Goal: Find specific page/section: Find specific page/section

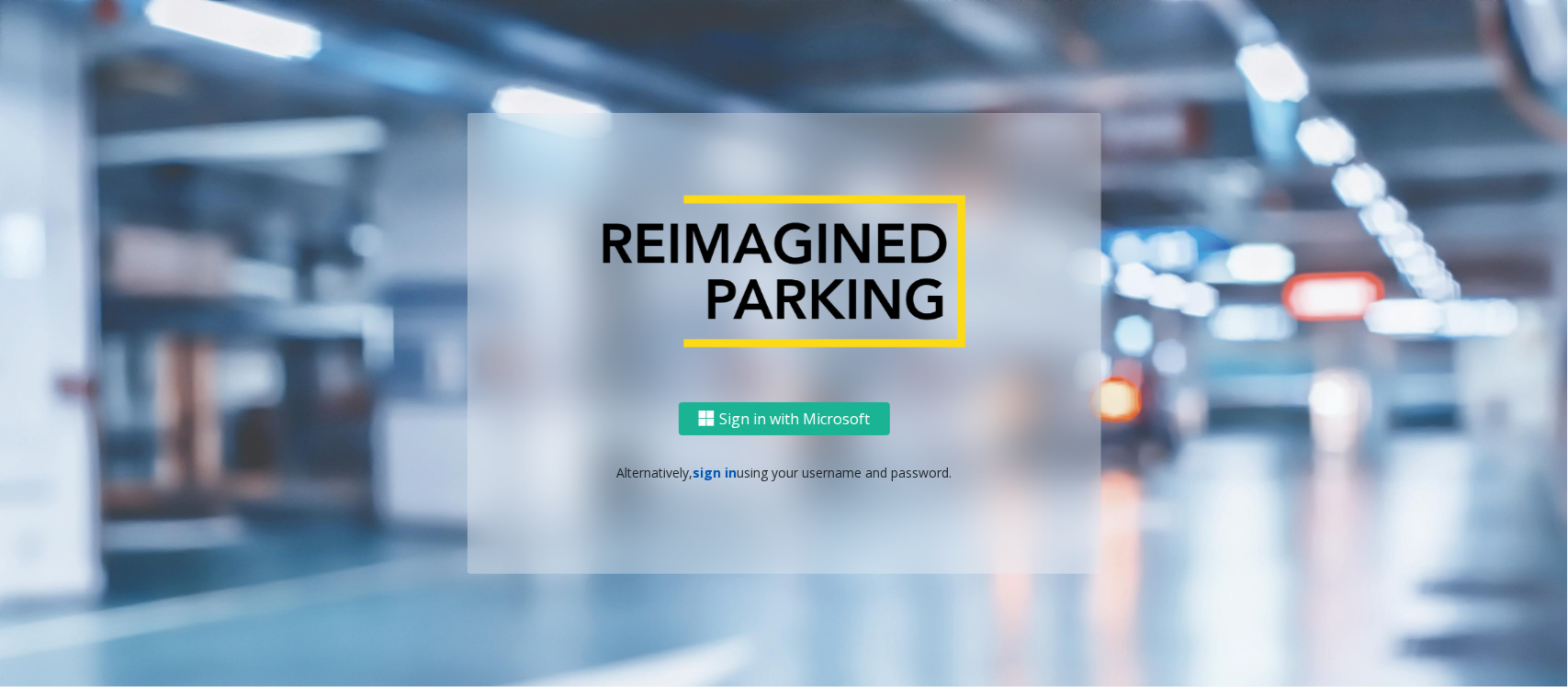
click at [717, 470] on link "sign in" at bounding box center [715, 472] width 44 height 18
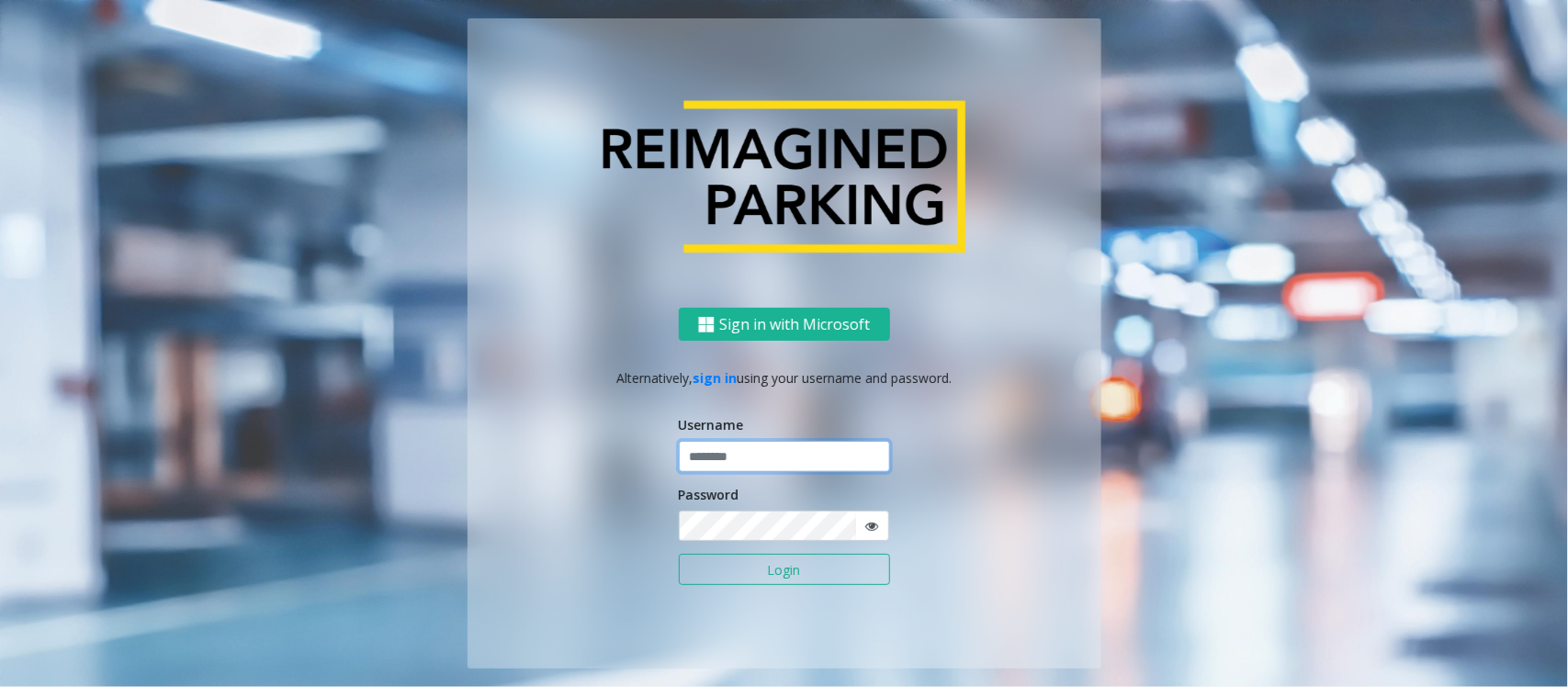
type input "******"
click at [751, 566] on button "Login" at bounding box center [784, 569] width 211 height 31
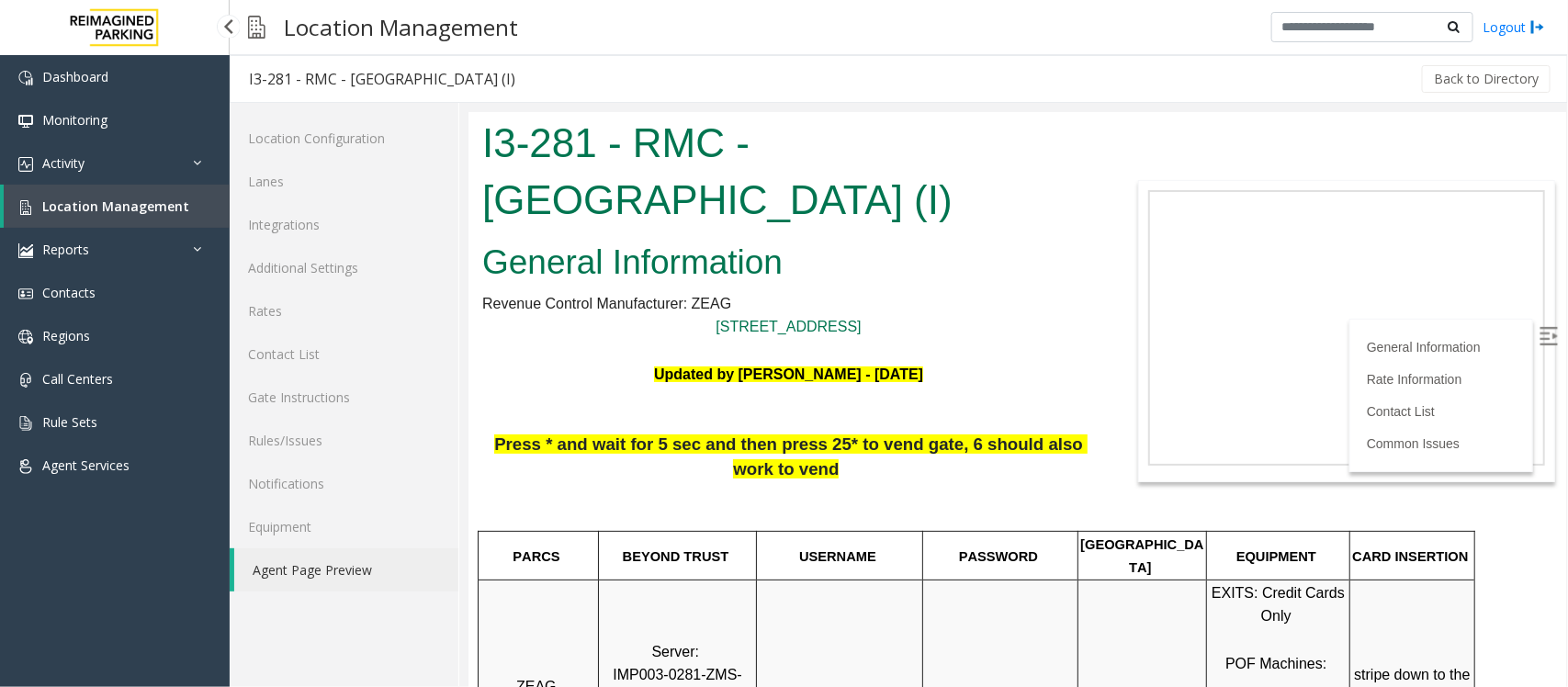
click at [44, 209] on span "Location Management" at bounding box center [115, 206] width 147 height 18
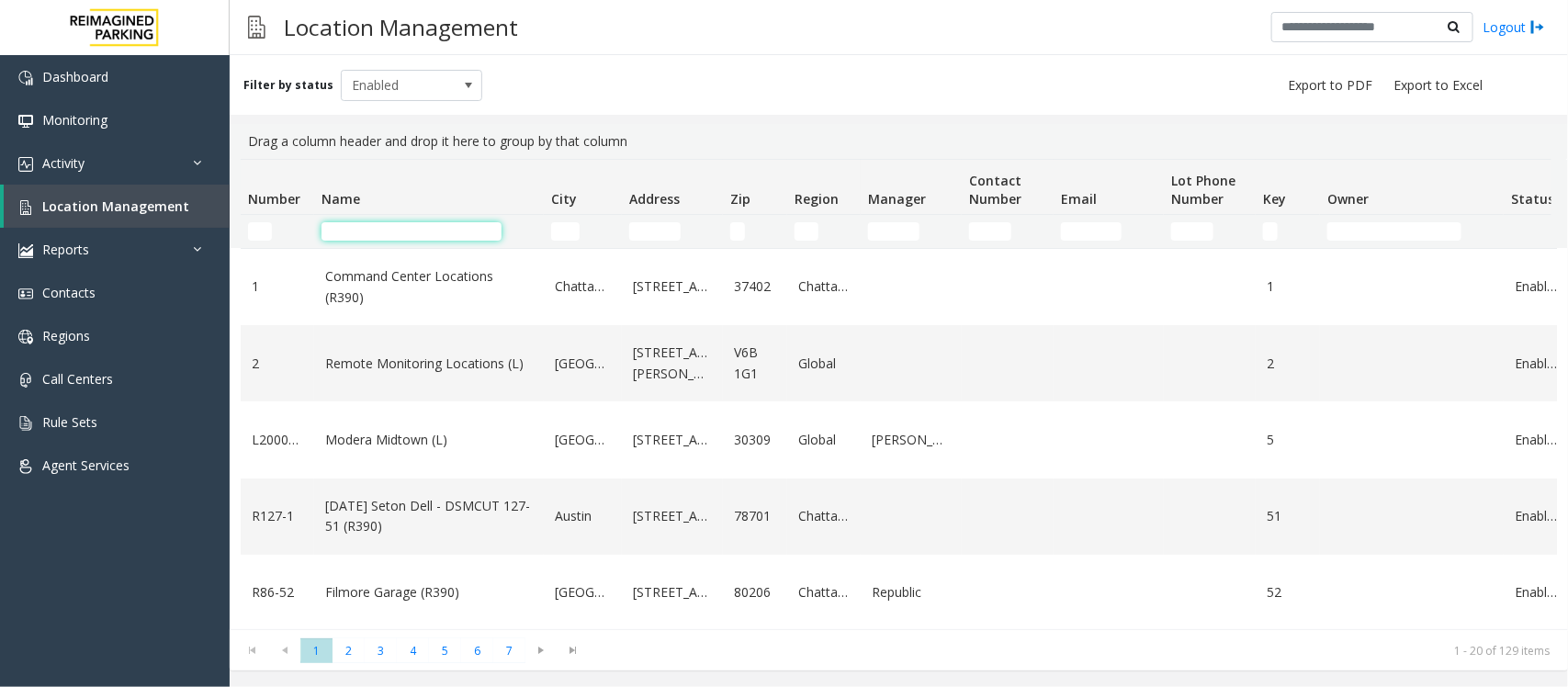
click at [434, 230] on input "Name Filter" at bounding box center [411, 231] width 180 height 18
click at [460, 231] on input "Name Filter" at bounding box center [411, 231] width 180 height 18
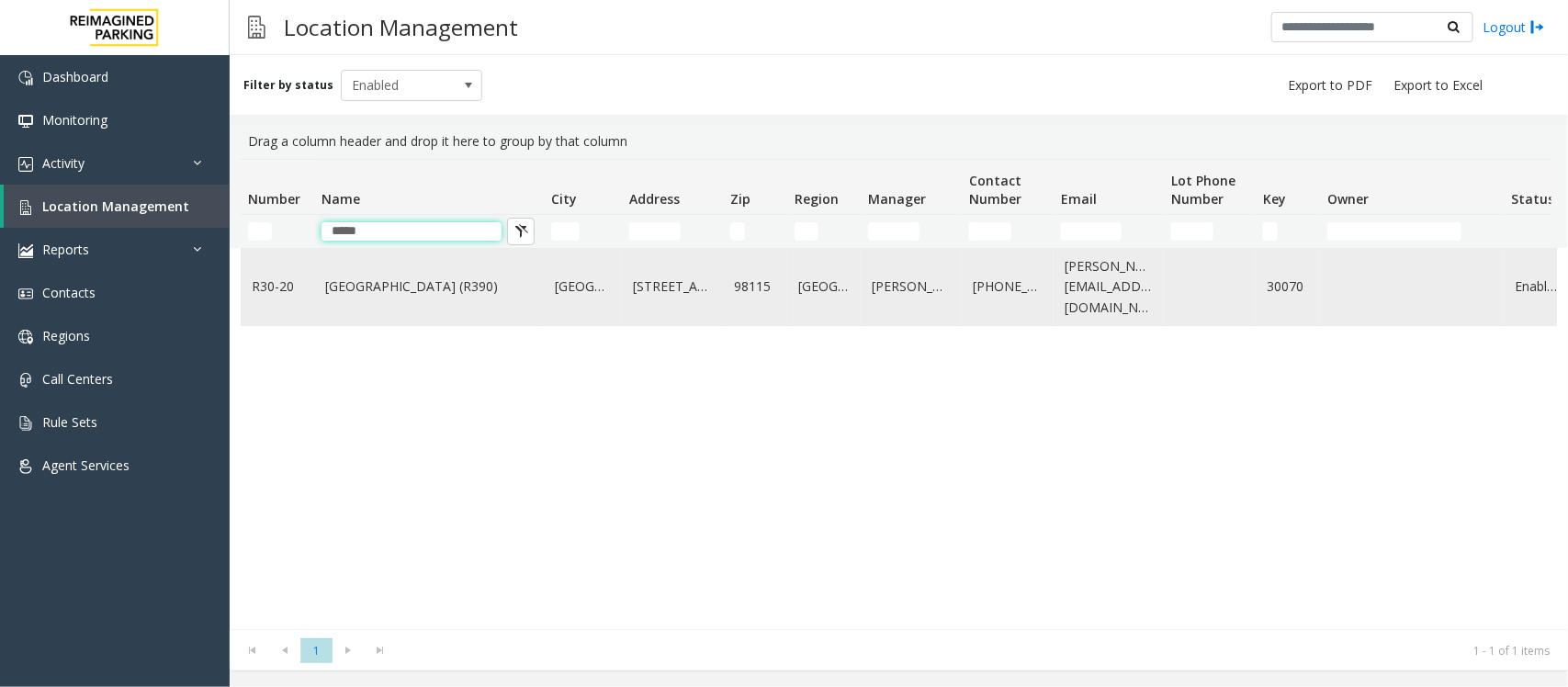
type input "*****"
click at [439, 277] on link "Green Lake Village (R390)" at bounding box center [428, 287] width 208 height 20
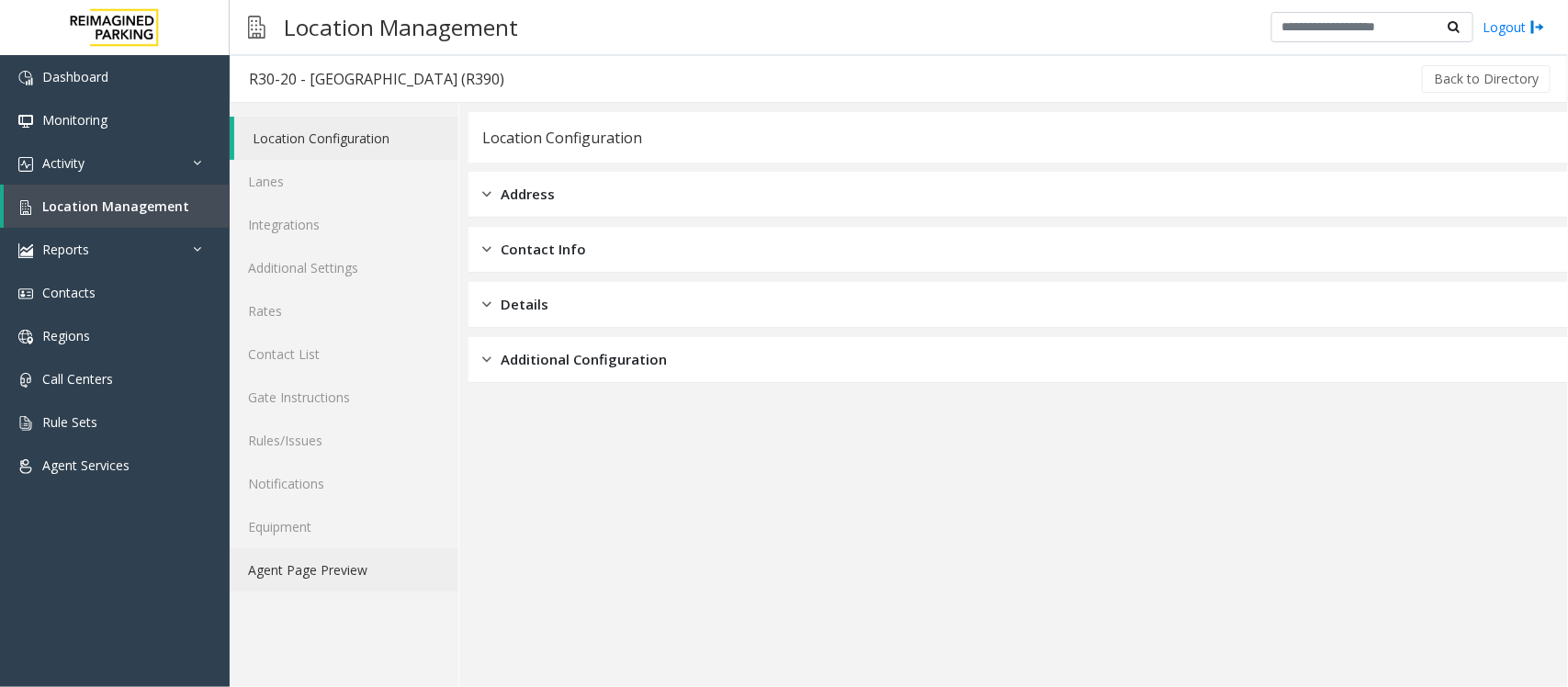
click at [341, 567] on link "Agent Page Preview" at bounding box center [344, 569] width 229 height 43
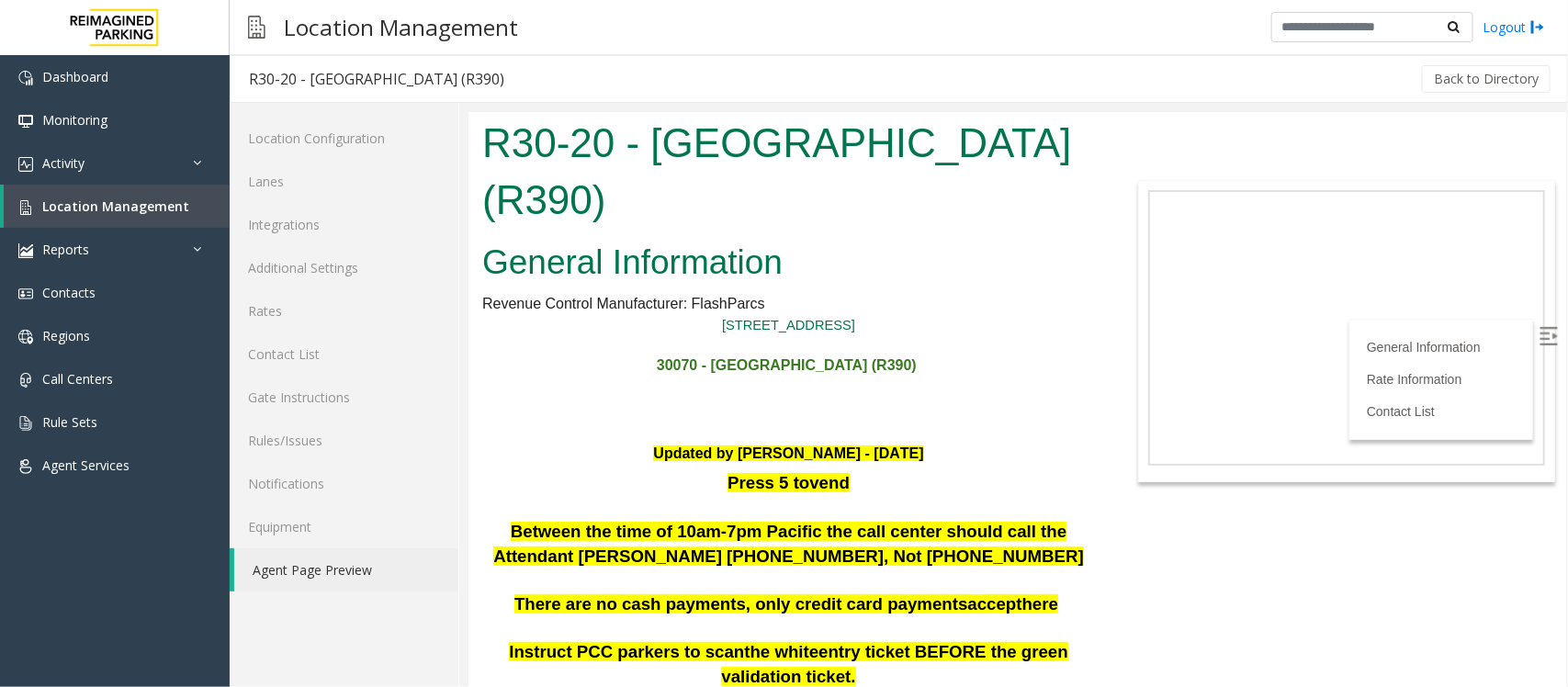
click at [1018, 365] on h1 "30070 - Green Lake Village (R390)" at bounding box center [788, 359] width 612 height 41
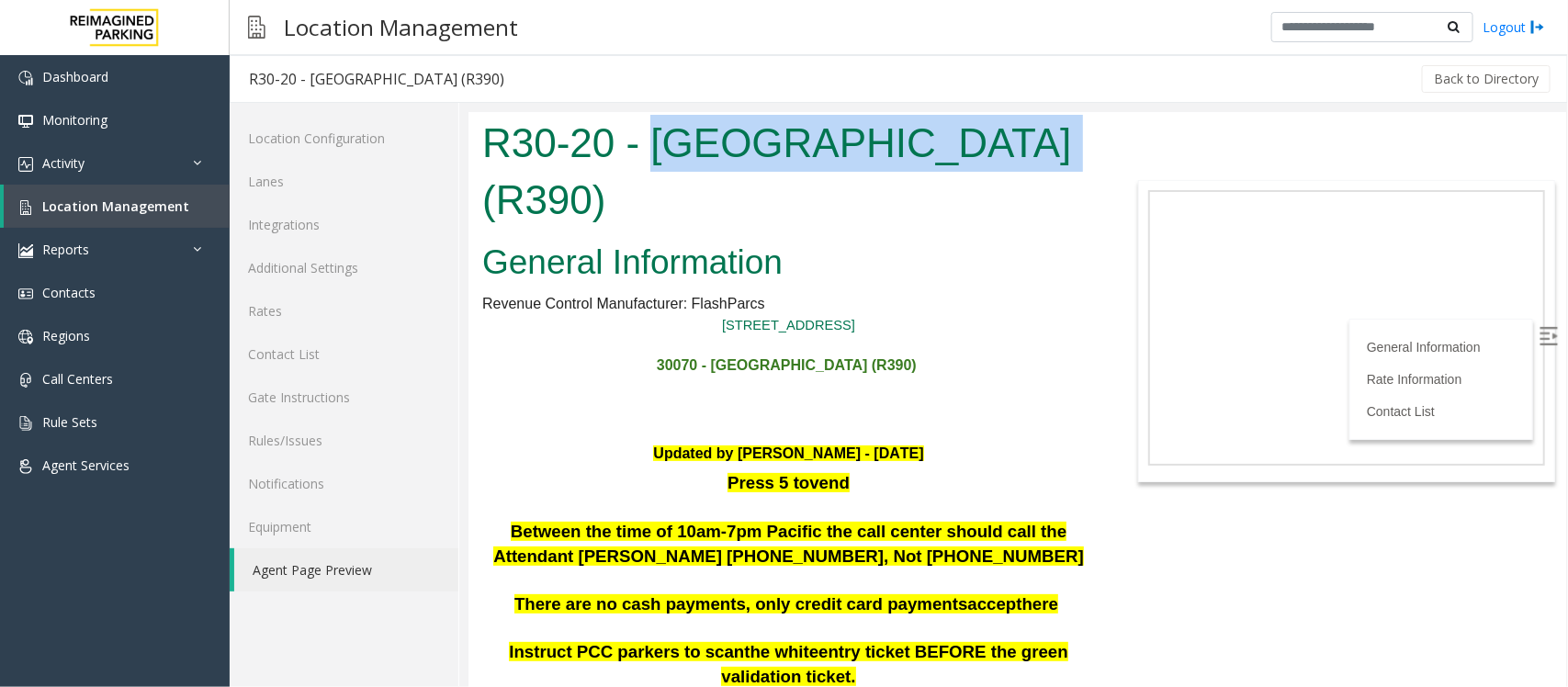
drag, startPoint x: 648, startPoint y: 144, endPoint x: 1049, endPoint y: 154, distance: 401.1
click at [1049, 154] on h1 "R30-20 - Green Lake Village (R390)" at bounding box center [788, 170] width 612 height 113
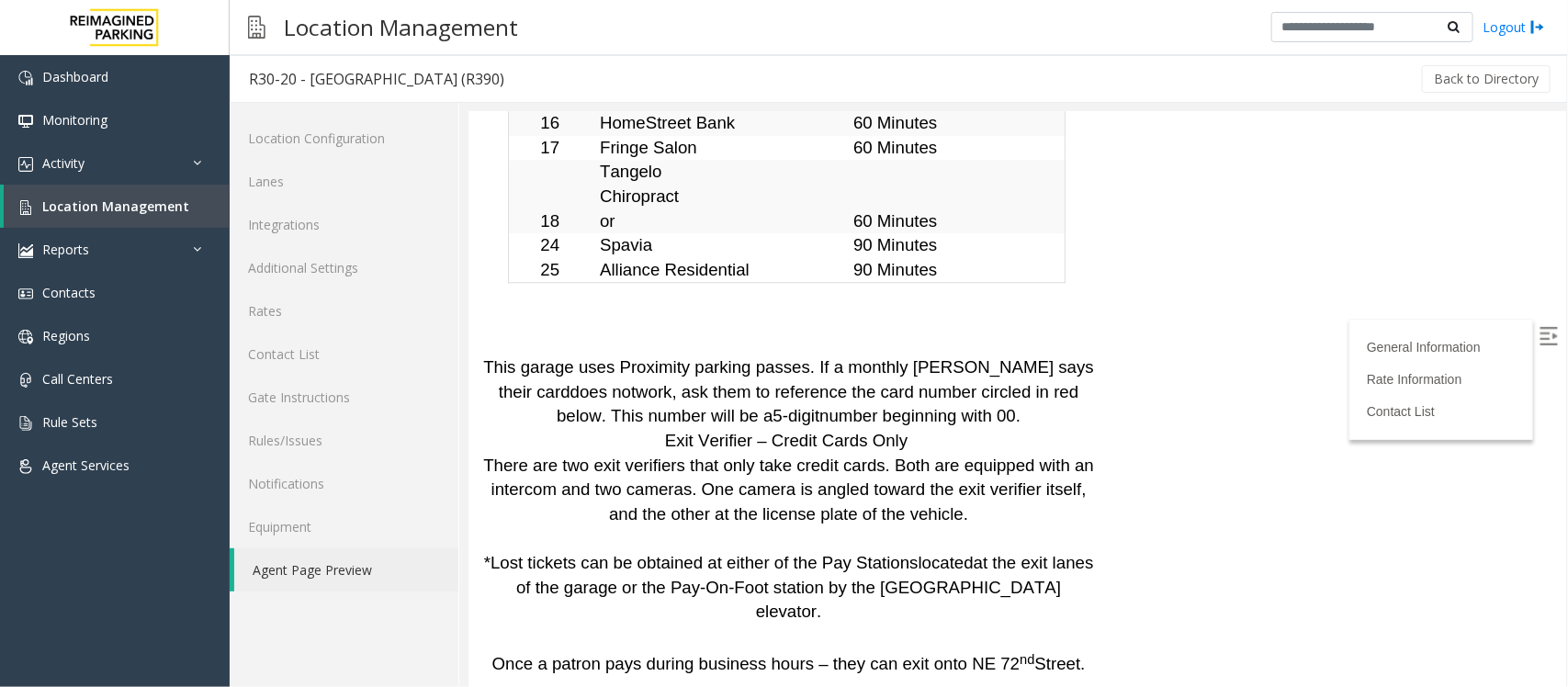
scroll to position [5369, 0]
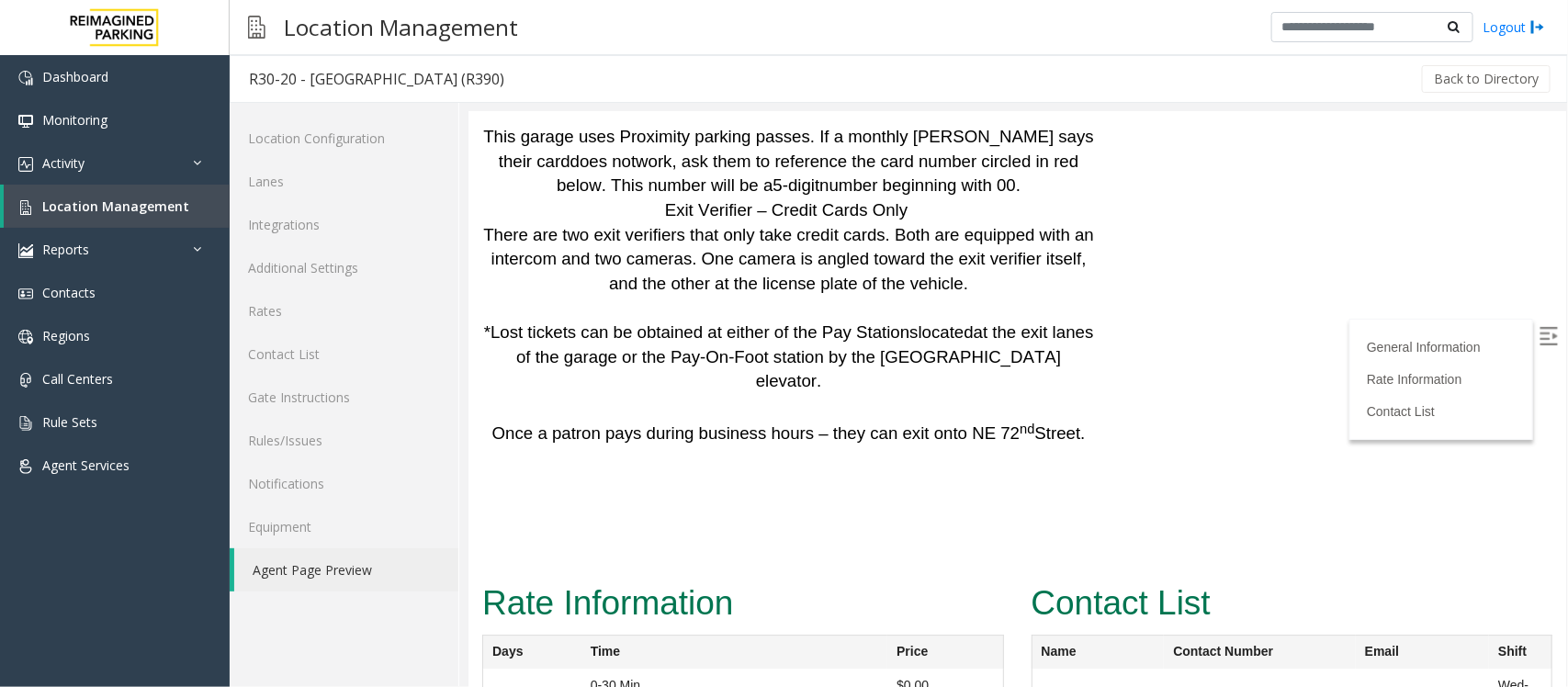
drag, startPoint x: 1194, startPoint y: 393, endPoint x: 1216, endPoint y: 393, distance: 22.0
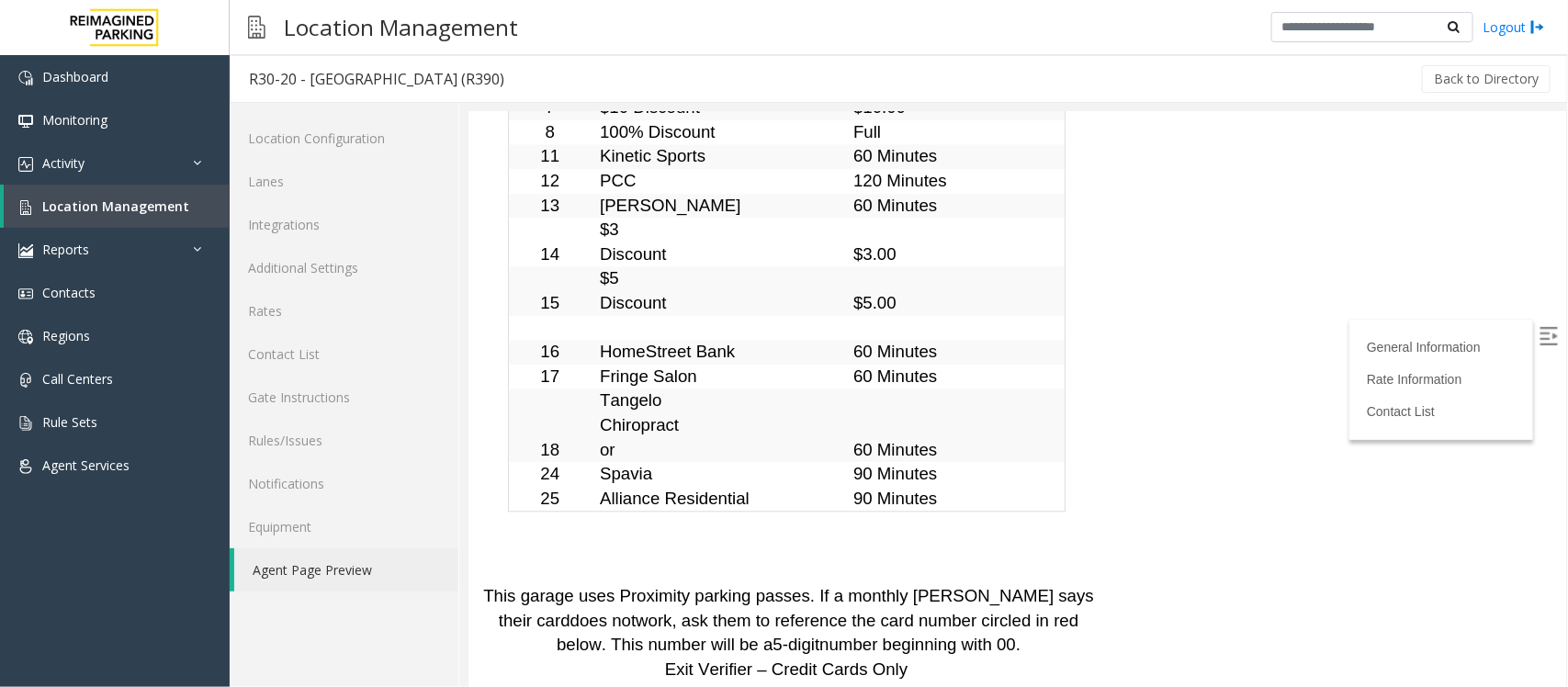
scroll to position [4910, 42]
click at [1538, 331] on img at bounding box center [1548, 335] width 18 height 18
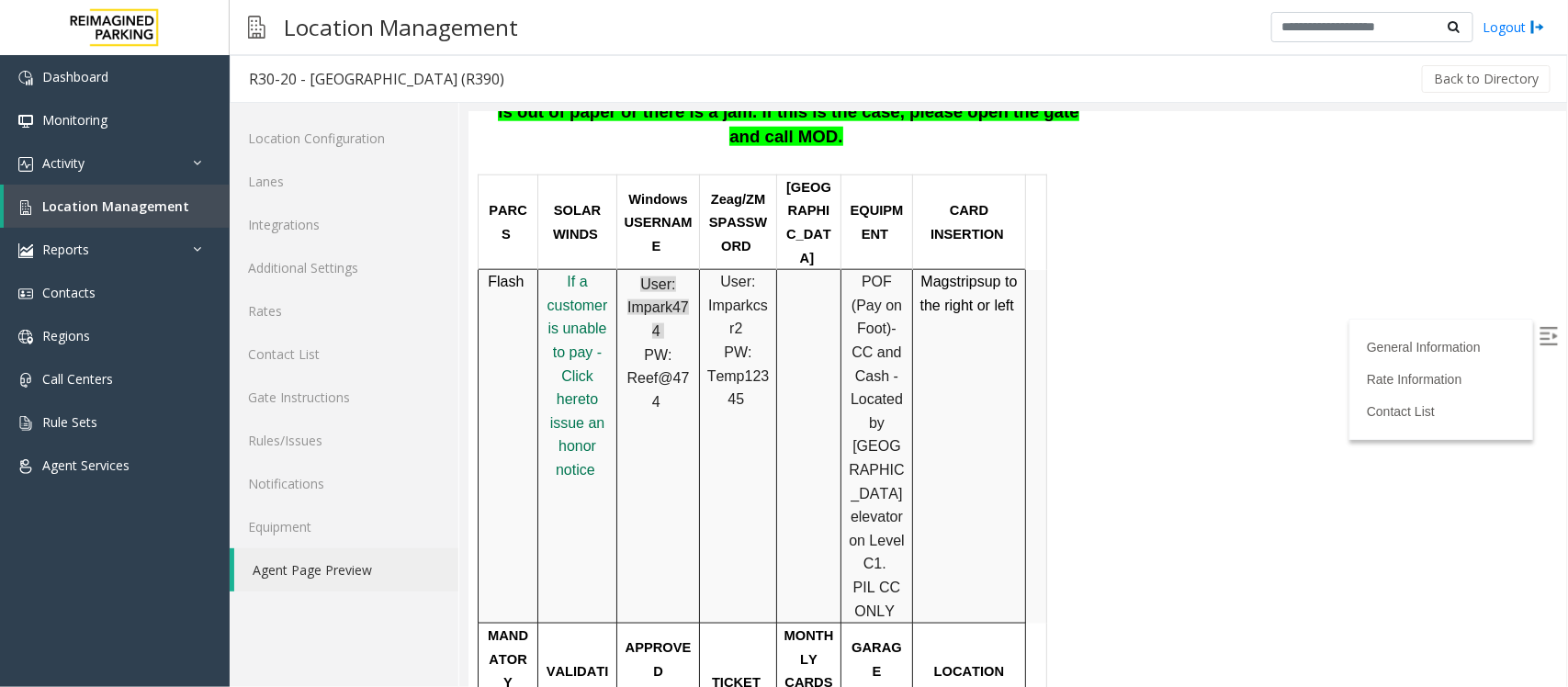
scroll to position [893, 42]
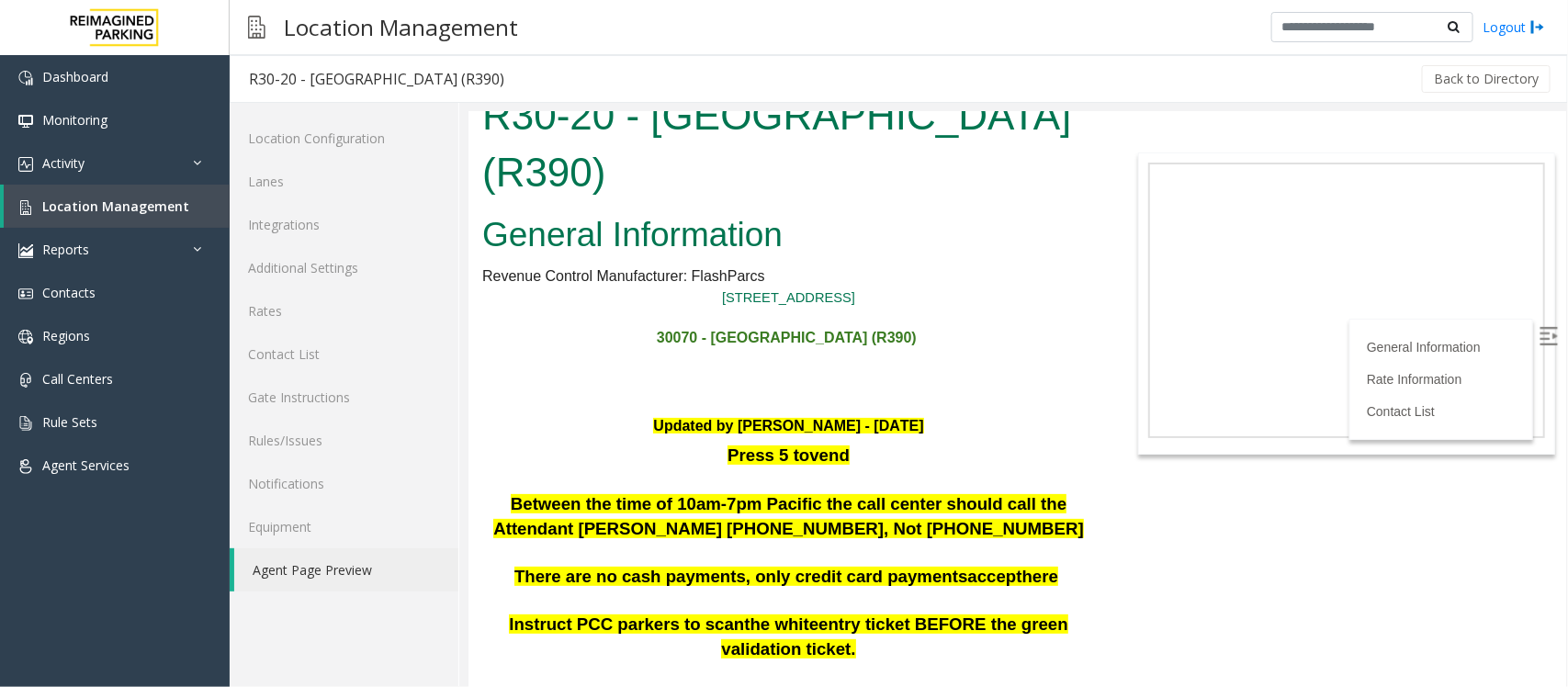
scroll to position [0, 42]
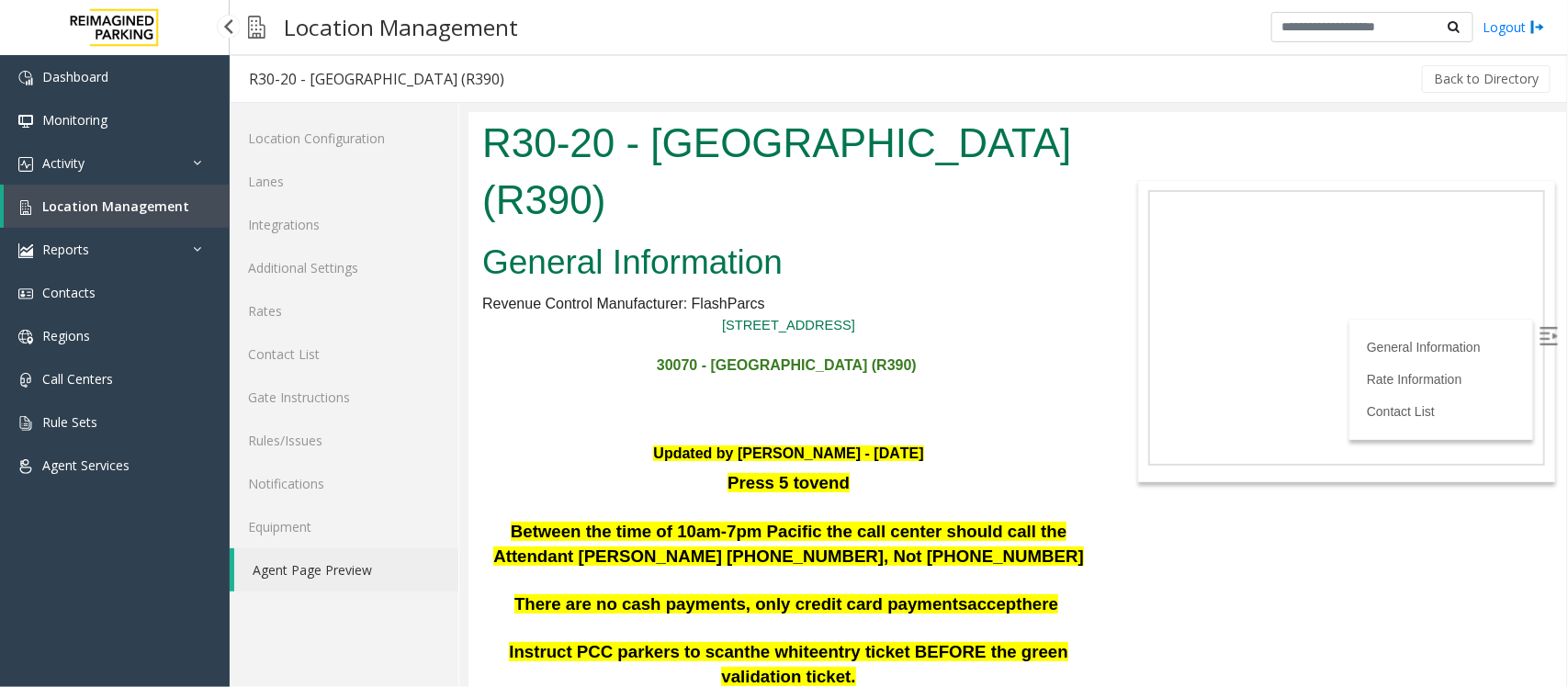
click at [134, 209] on span "Location Management" at bounding box center [115, 206] width 147 height 18
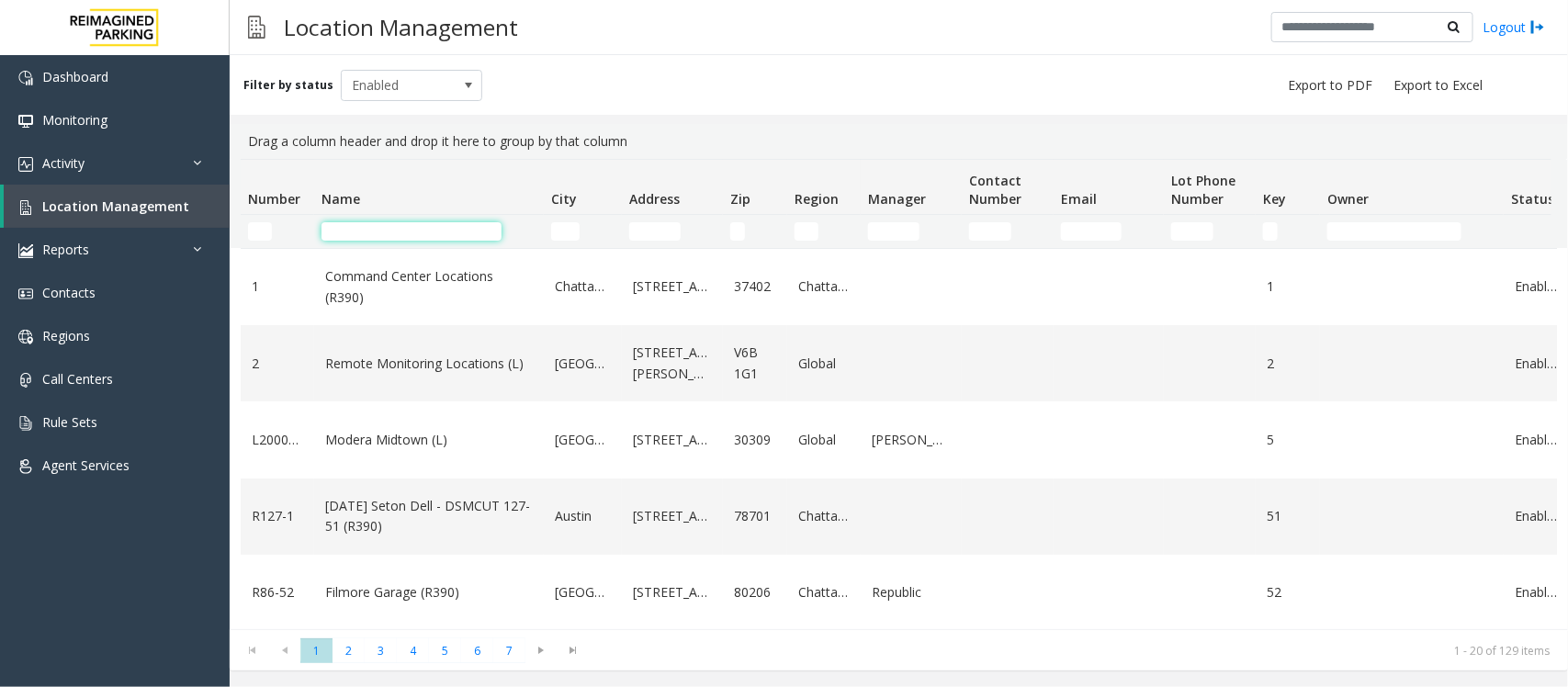
click at [387, 236] on input "Name Filter" at bounding box center [411, 231] width 180 height 18
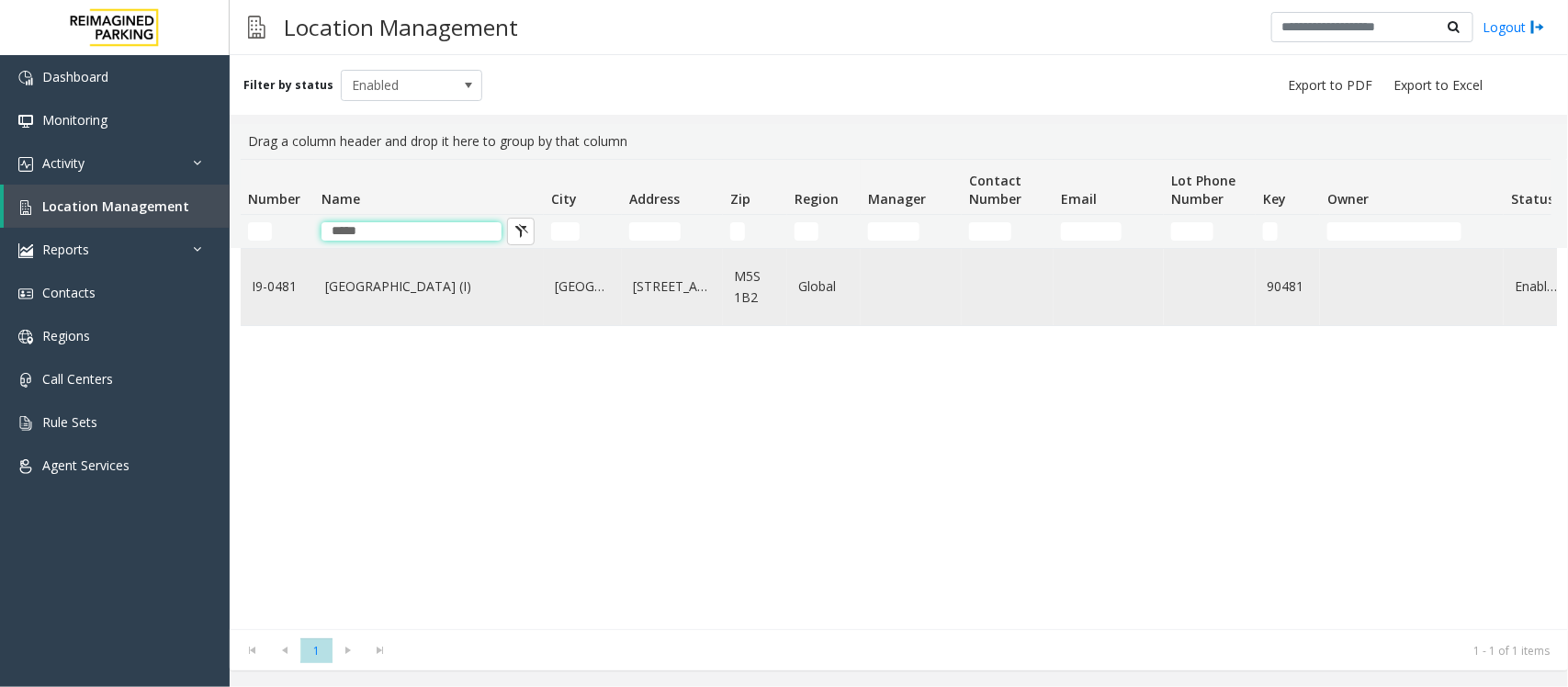
type input "*****"
click at [395, 301] on td "Women's College Hospital (I)" at bounding box center [429, 287] width 230 height 77
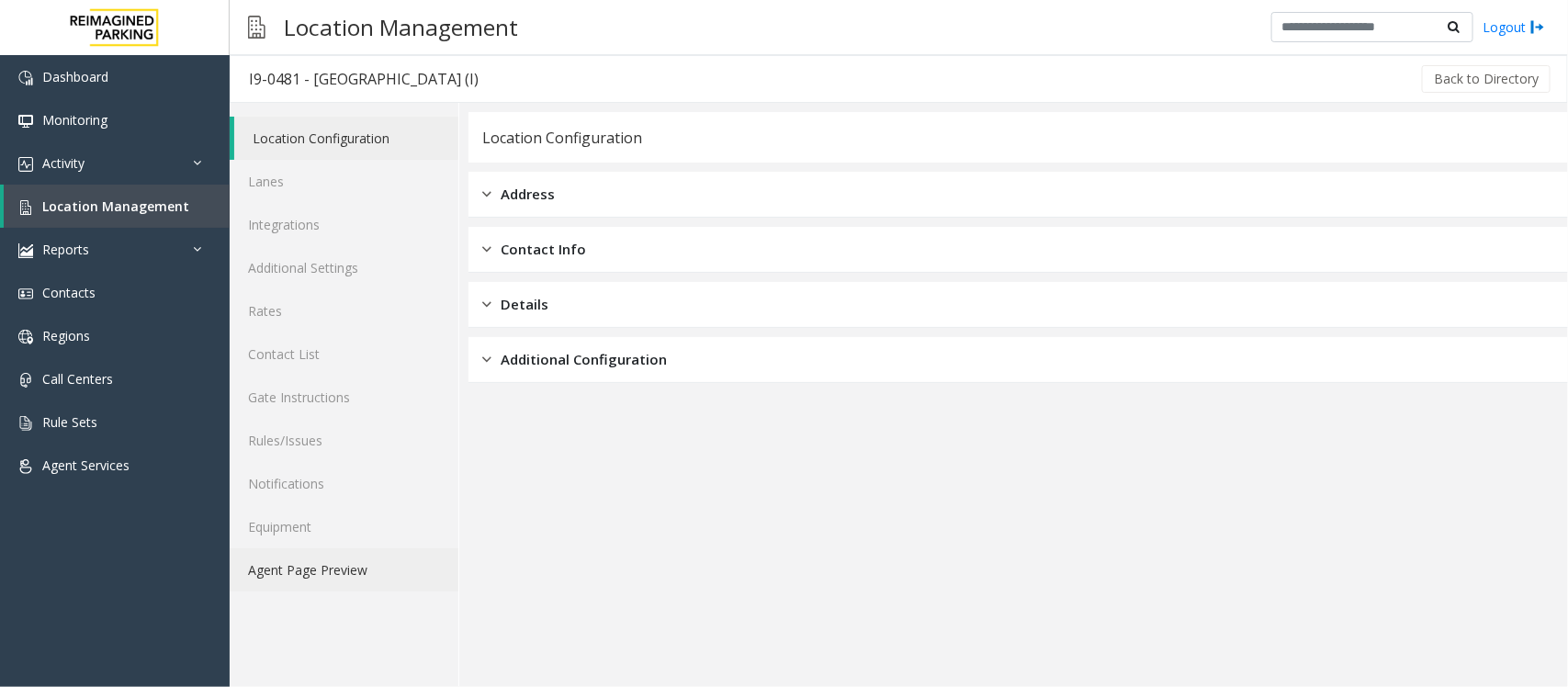
click at [322, 575] on link "Agent Page Preview" at bounding box center [344, 569] width 229 height 43
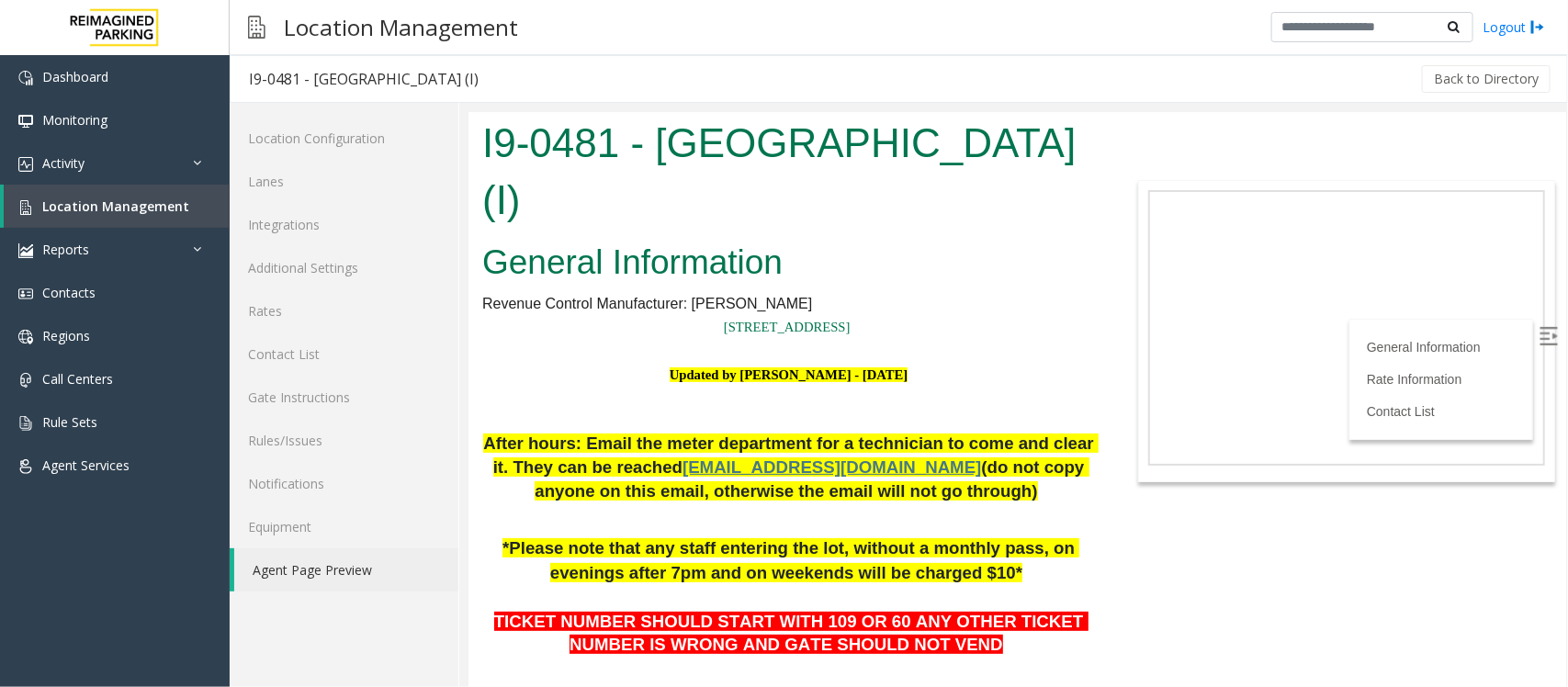
click at [1538, 336] on img at bounding box center [1548, 335] width 18 height 18
click at [1319, 565] on body "I9-0481 - Women's College Hospital (I) General Information Revenue Control Manu…" at bounding box center [1016, 397] width 1098 height 574
click at [1111, 550] on body "I9-0481 - Women's College Hospital (I) General Information Revenue Control Manu…" at bounding box center [1016, 397] width 1098 height 574
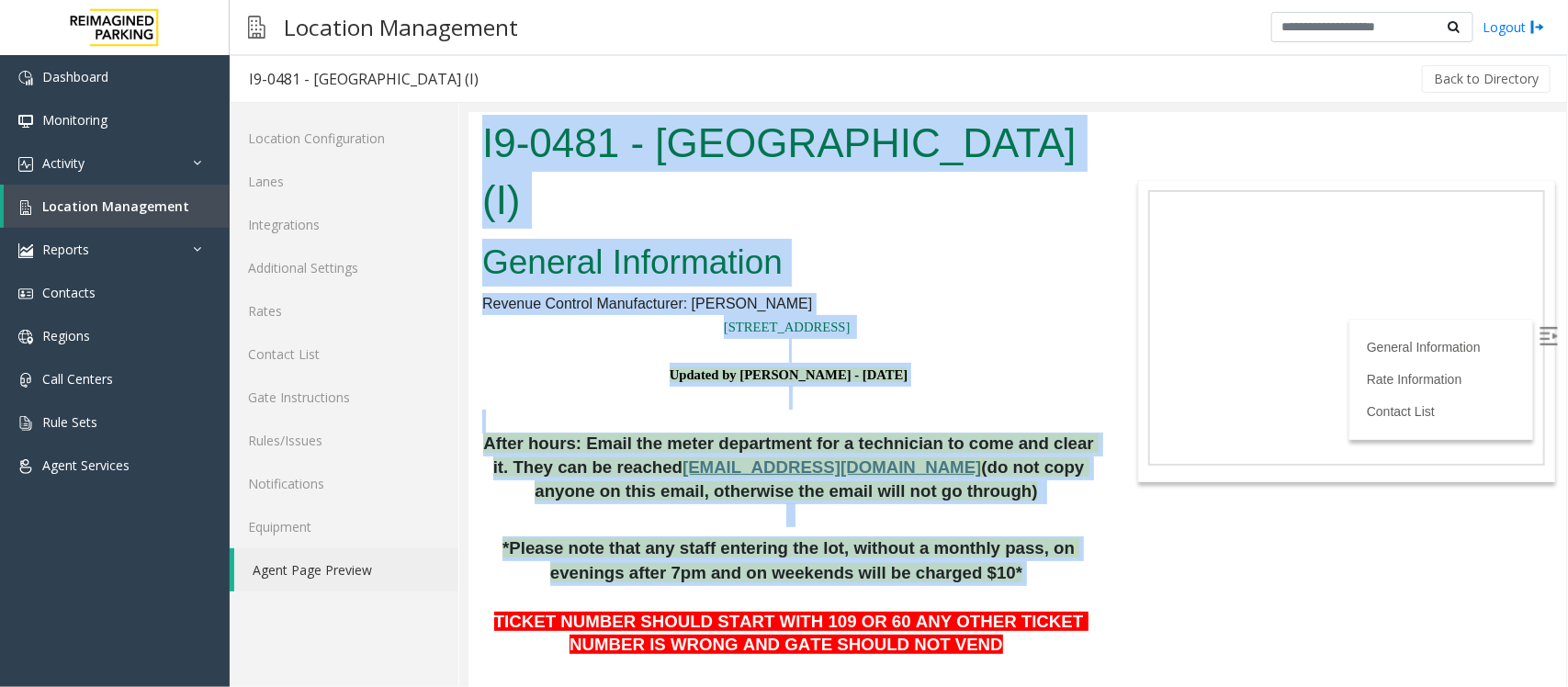
drag, startPoint x: 968, startPoint y: 575, endPoint x: 932, endPoint y: 664, distance: 96.0
click at [468, 551] on html "I9-0481 - Women's College Hospital (I) General Information Revenue Control Manu…" at bounding box center [1016, 397] width 1098 height 574
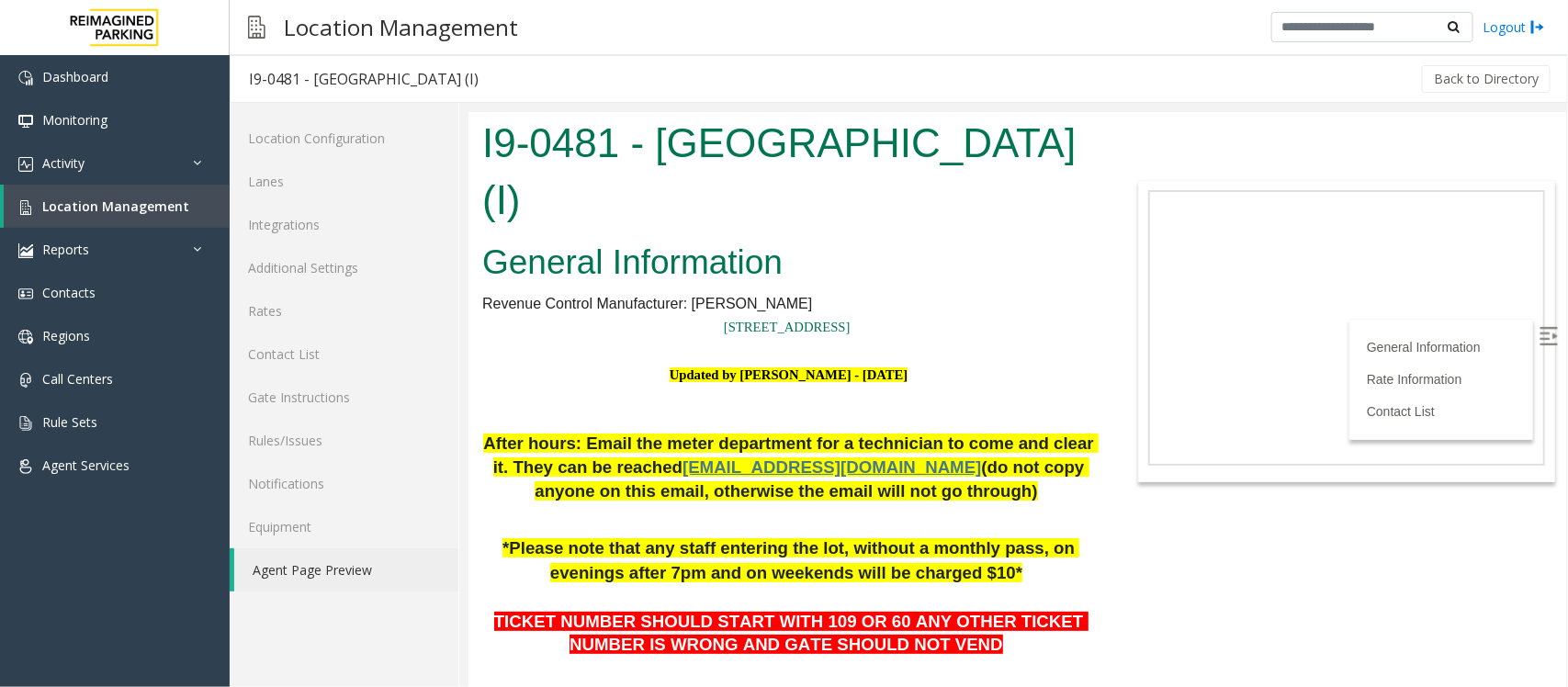
click at [541, 586] on p at bounding box center [788, 597] width 612 height 25
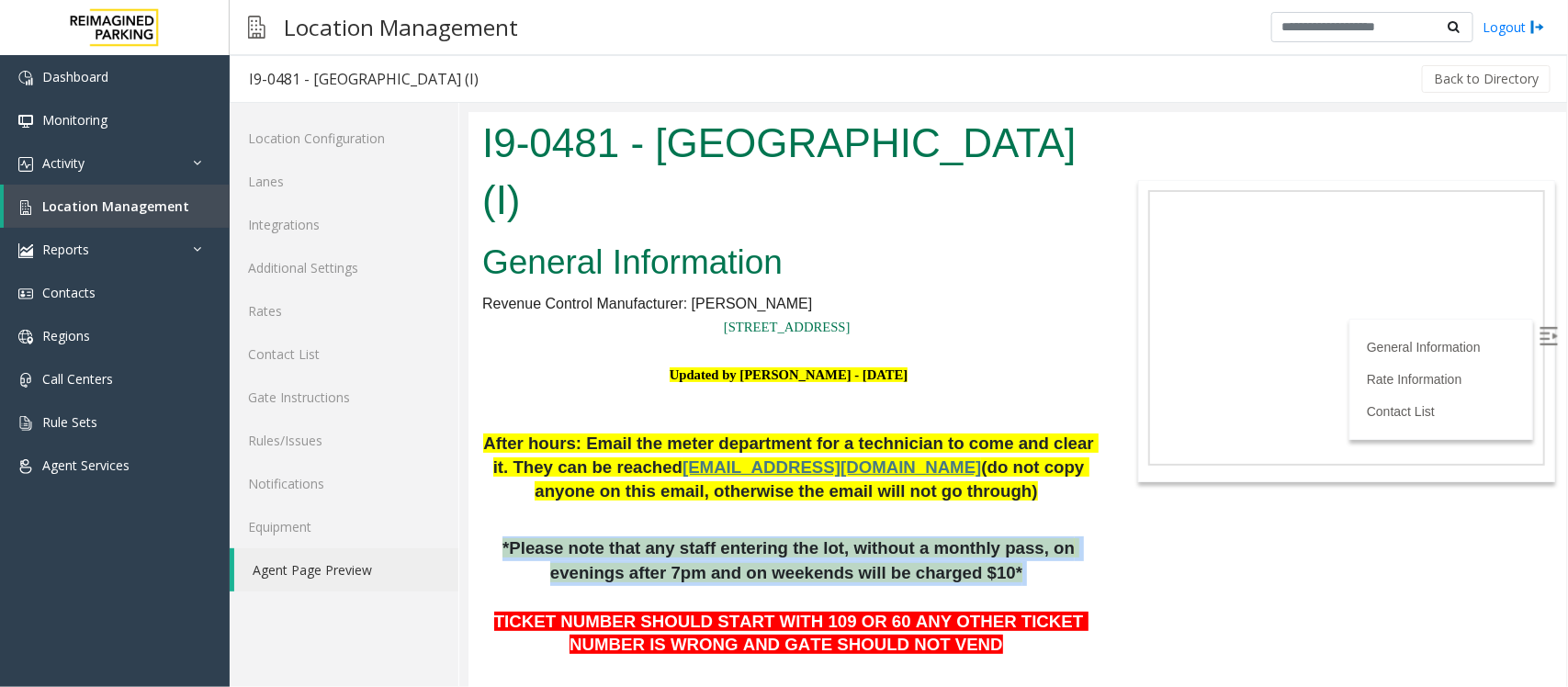
drag, startPoint x: 1007, startPoint y: 577, endPoint x: 487, endPoint y: 550, distance: 520.7
click at [487, 550] on p "*Please note that any staff entering the lot, without a monthly pass, on evenin…" at bounding box center [788, 560] width 612 height 49
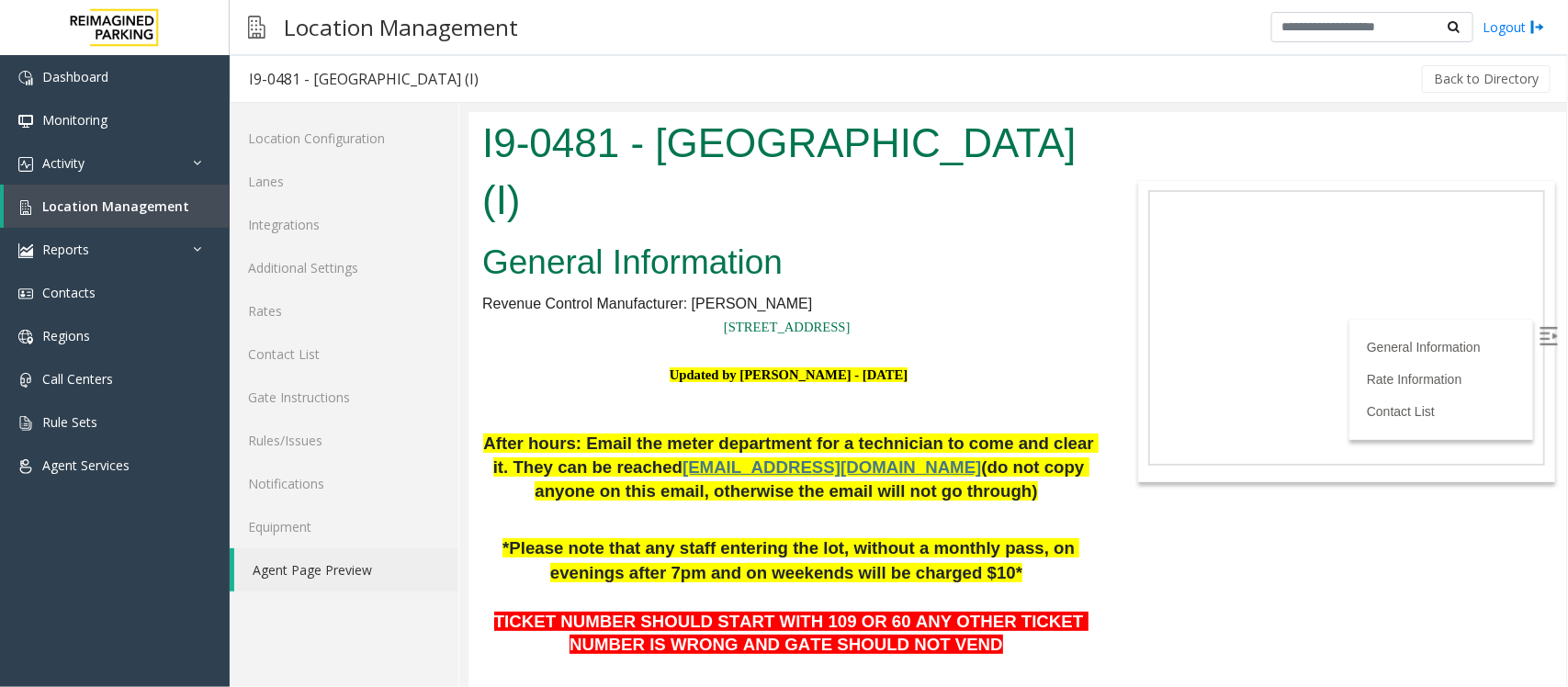
click at [1111, 577] on body "I9-0481 - Women's College Hospital (I) General Information Revenue Control Manu…" at bounding box center [1016, 397] width 1098 height 574
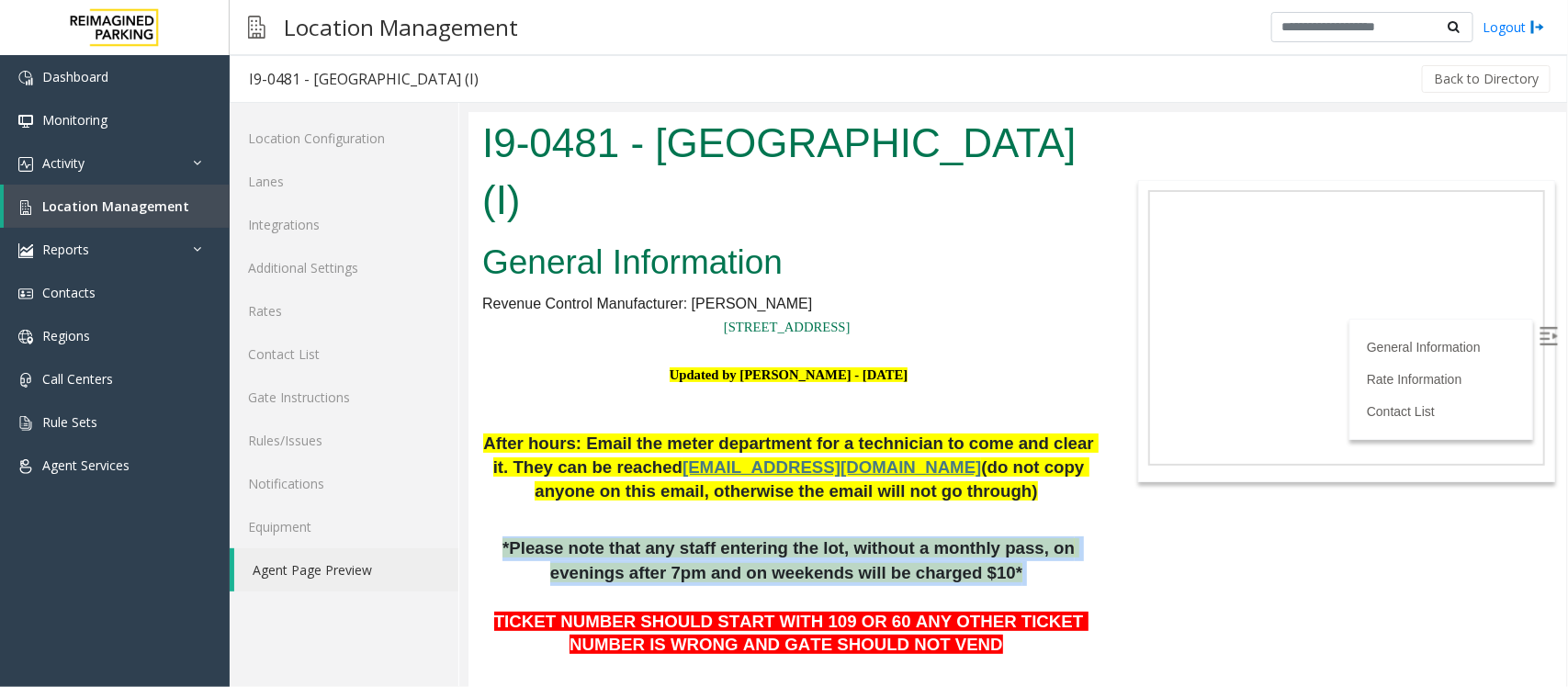
drag, startPoint x: 988, startPoint y: 573, endPoint x: 495, endPoint y: 549, distance: 493.6
click at [495, 549] on p "*Please note that any staff entering the lot, without a monthly pass, on evenin…" at bounding box center [788, 560] width 612 height 49
click at [529, 568] on p "*Please note that any staff entering the lot, without a monthly pass, on evenin…" at bounding box center [788, 560] width 612 height 49
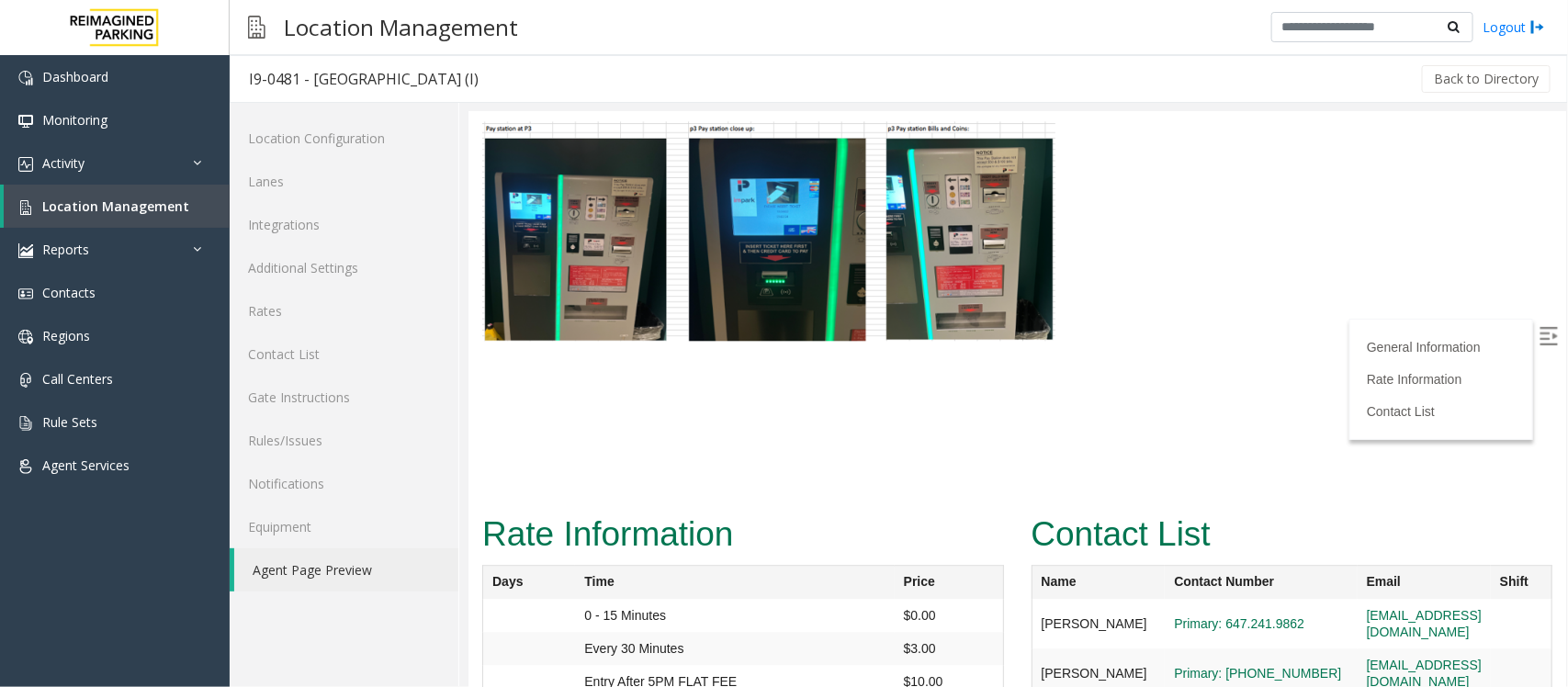
scroll to position [5055, 0]
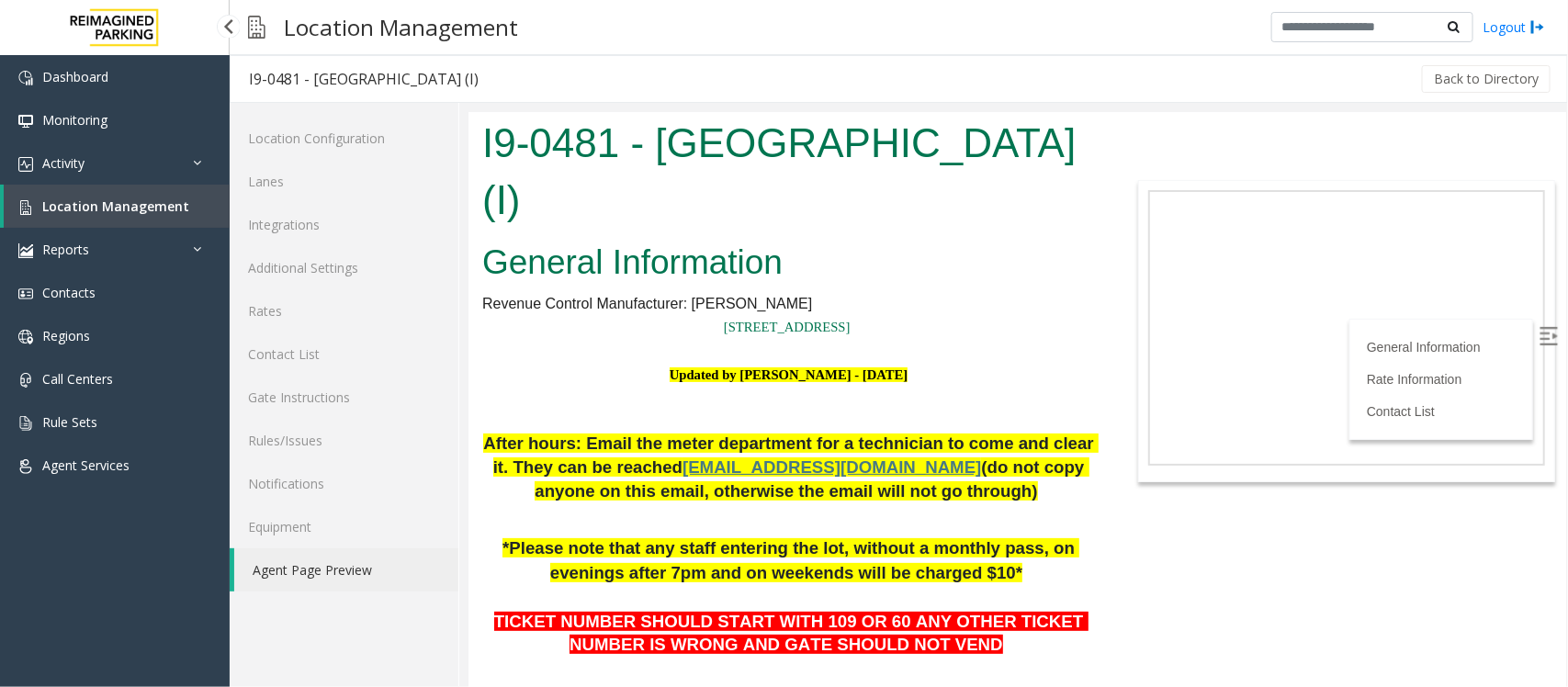
click at [114, 214] on link "Location Management" at bounding box center [116, 206] width 226 height 43
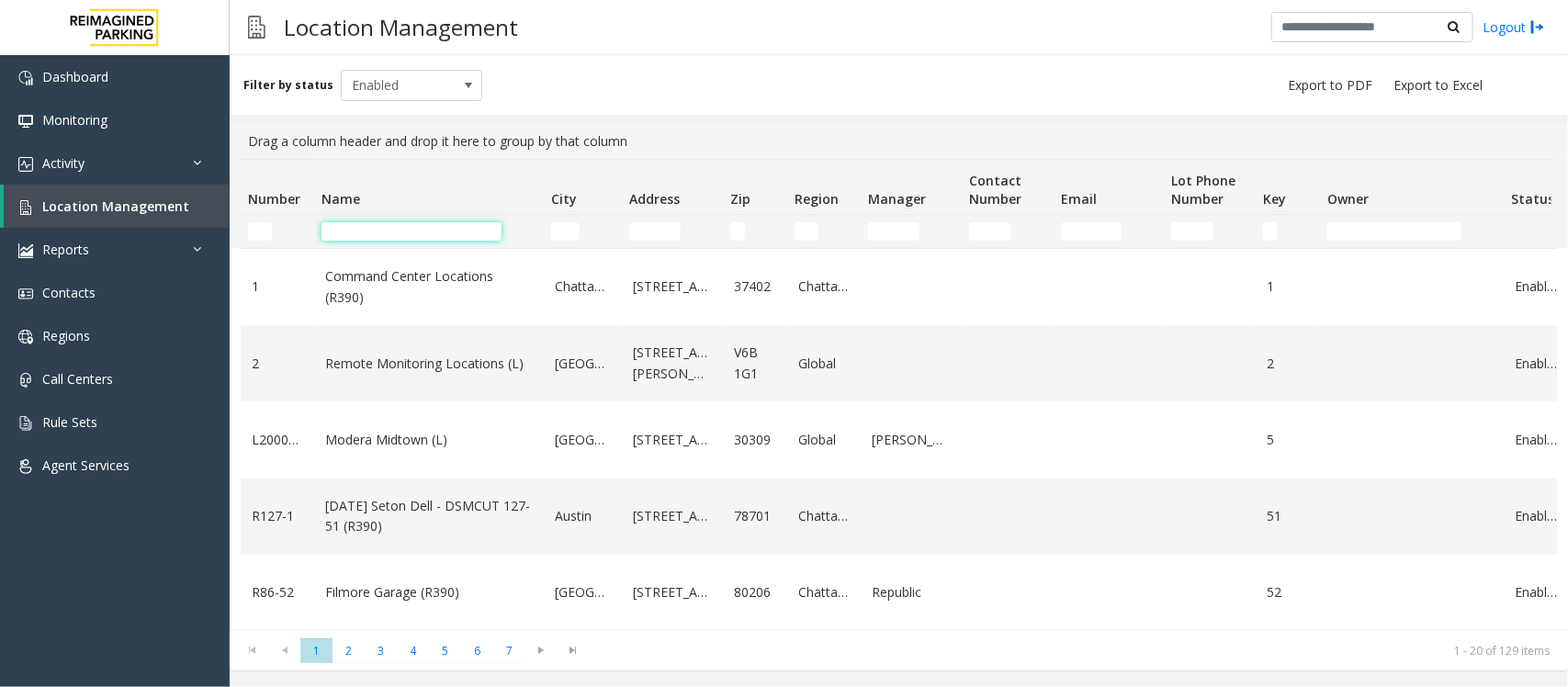
click at [445, 237] on input "Name Filter" at bounding box center [411, 231] width 180 height 18
click at [356, 228] on input "Name Filter" at bounding box center [411, 231] width 180 height 18
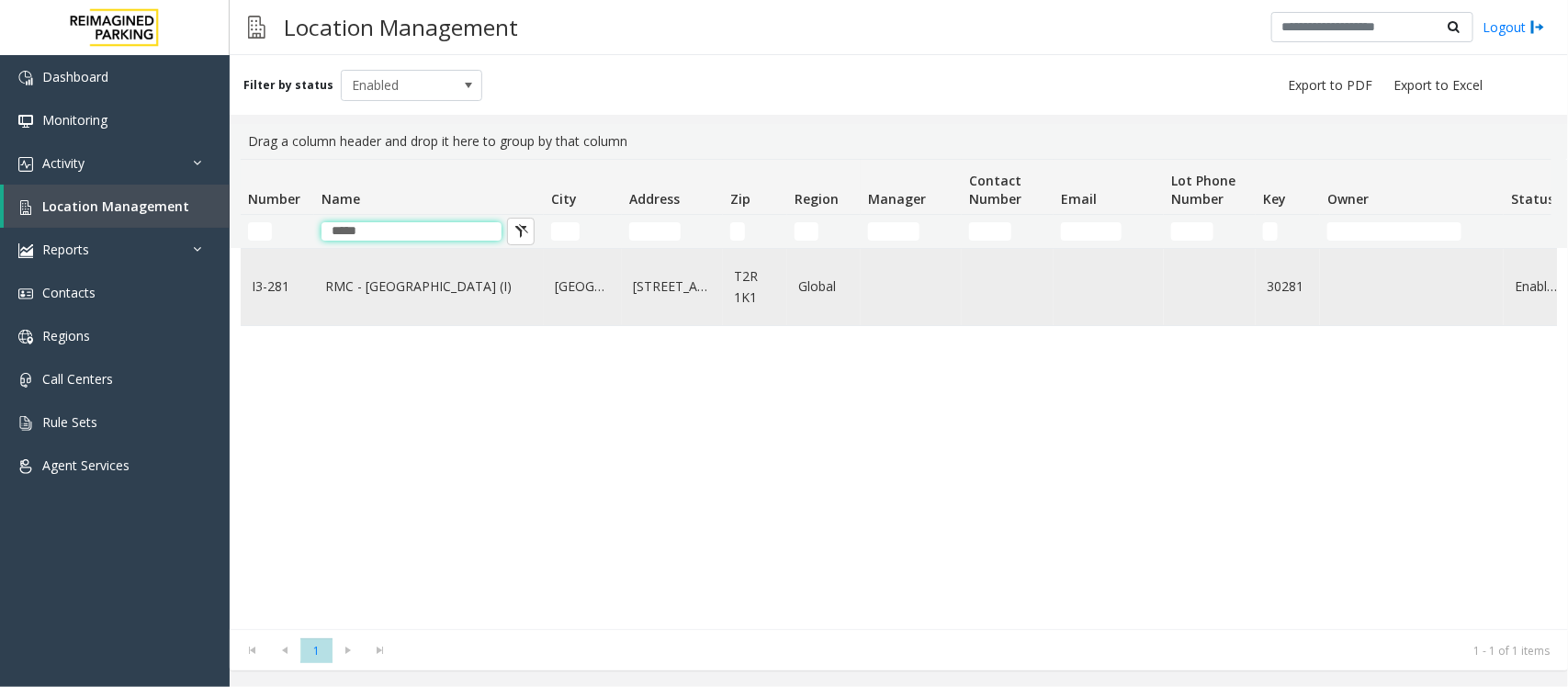
type input "*****"
click at [480, 292] on link "RMC - Mount Royal Village (I)" at bounding box center [428, 287] width 208 height 20
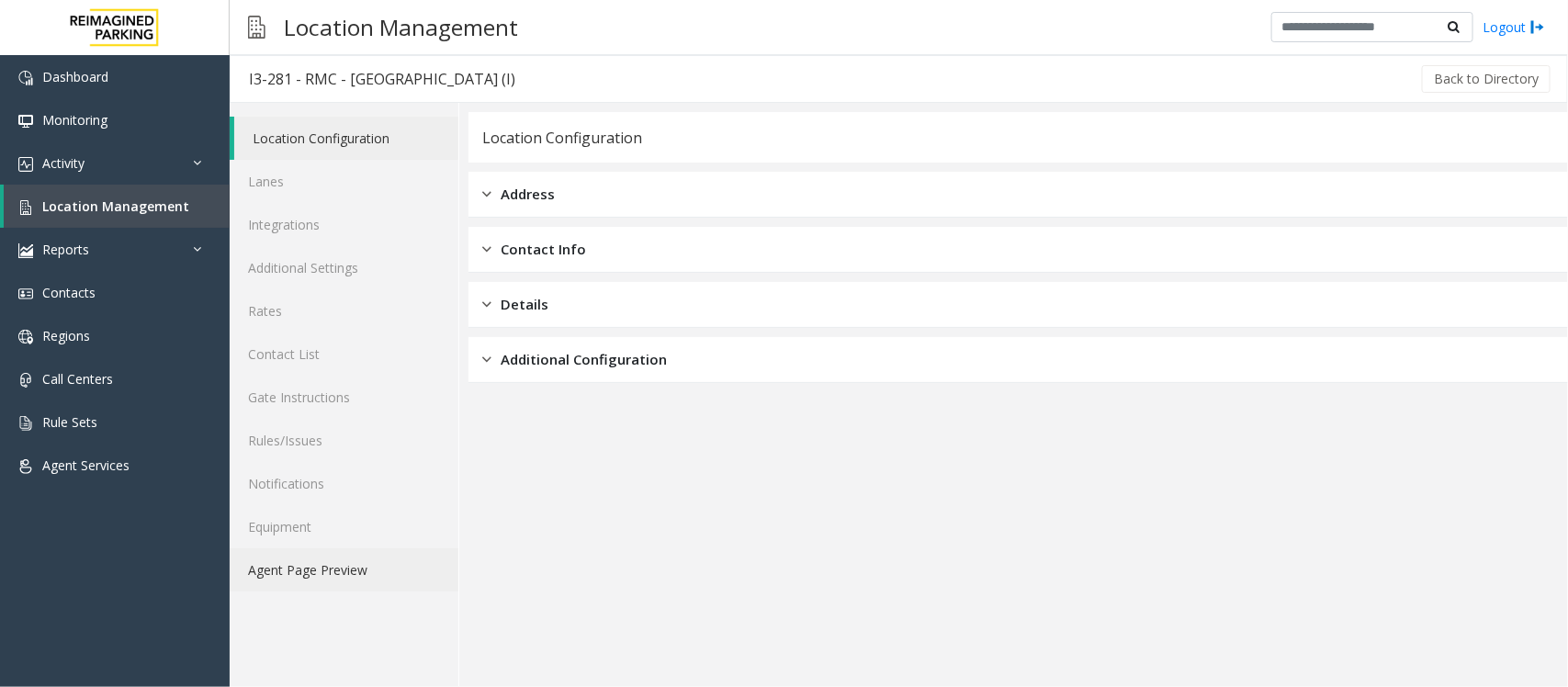
click at [318, 574] on link "Agent Page Preview" at bounding box center [344, 569] width 229 height 43
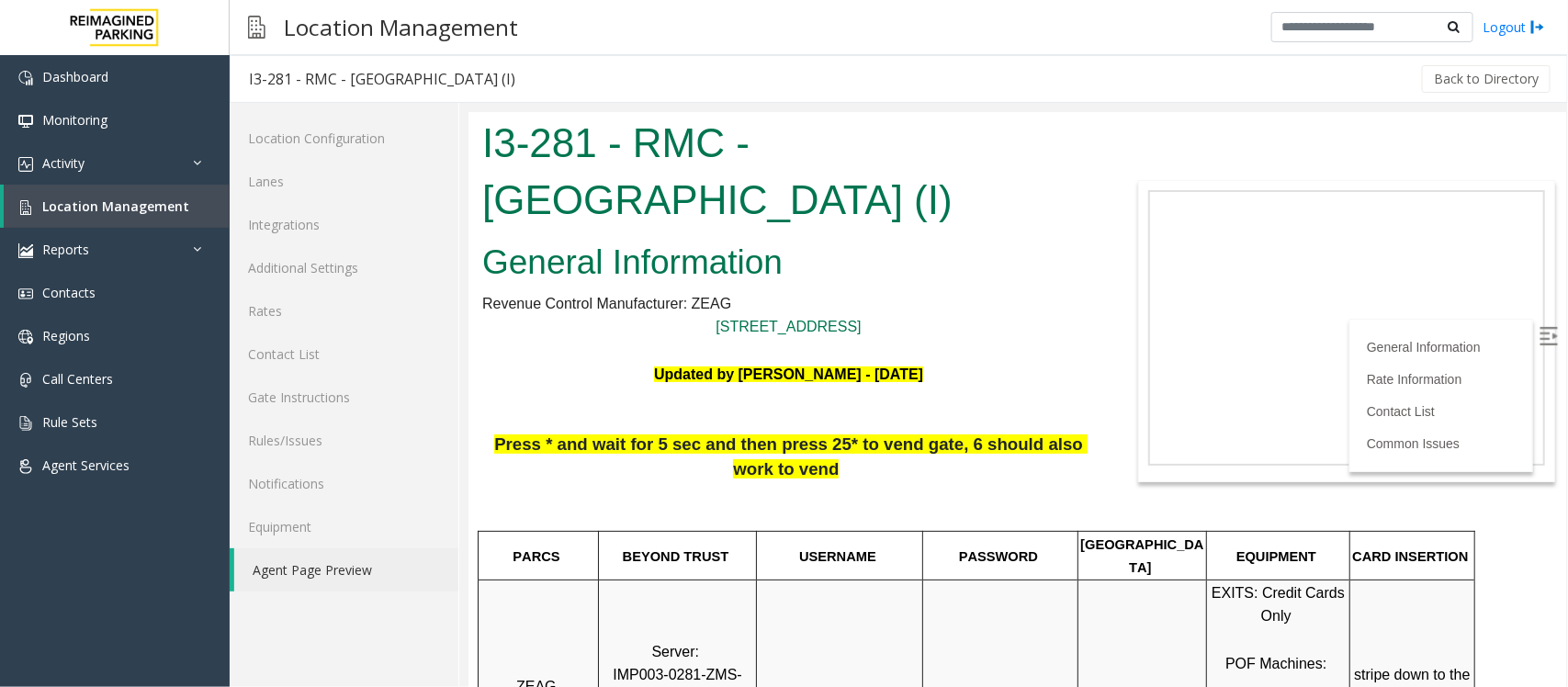
scroll to position [459, 0]
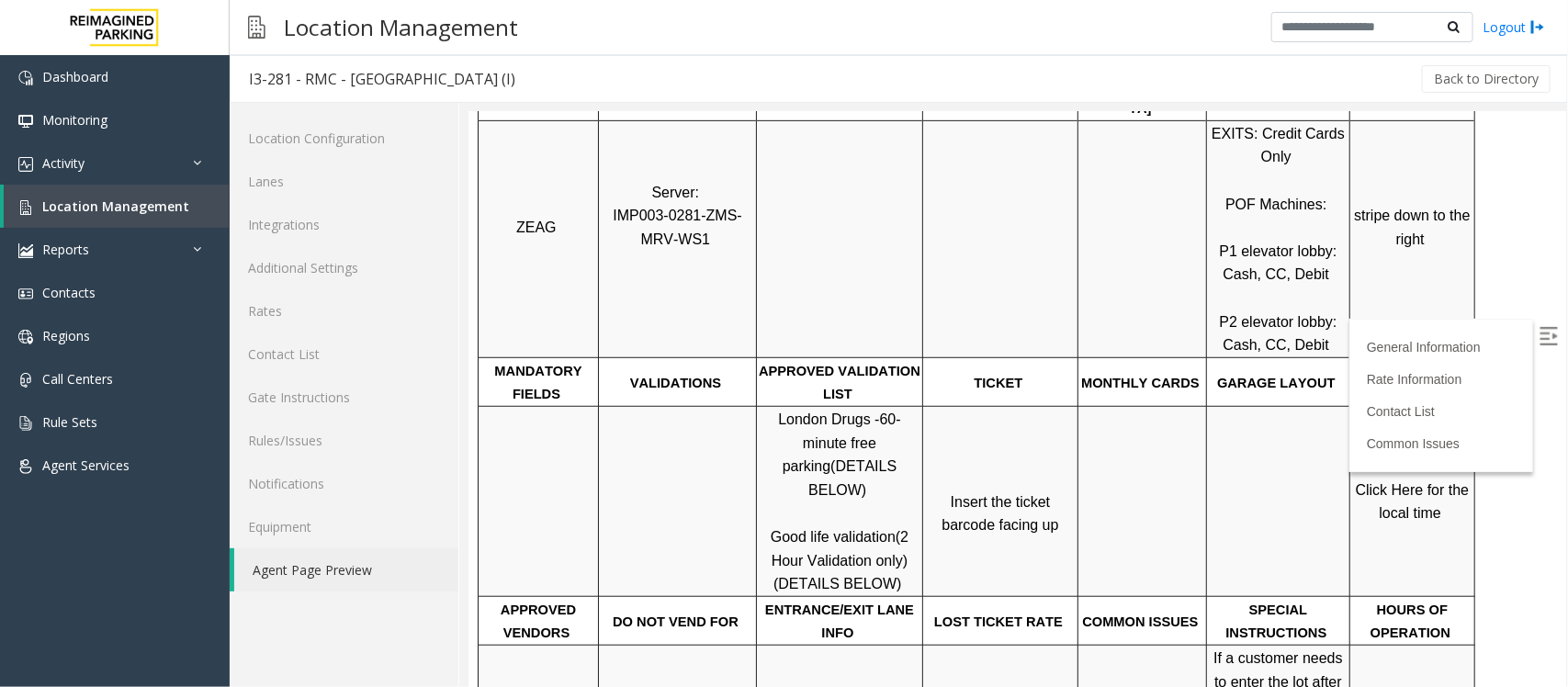
click at [1538, 341] on img at bounding box center [1548, 335] width 18 height 18
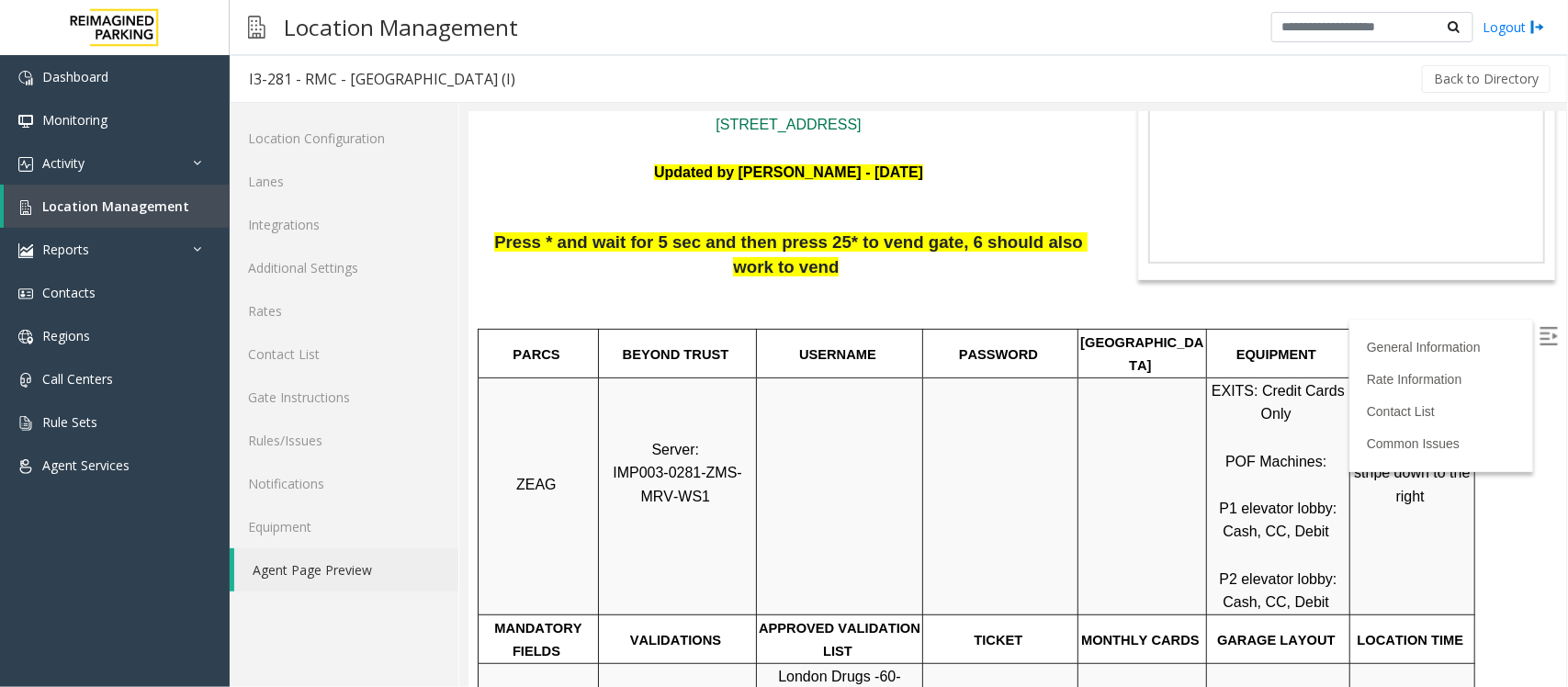
scroll to position [114, 0]
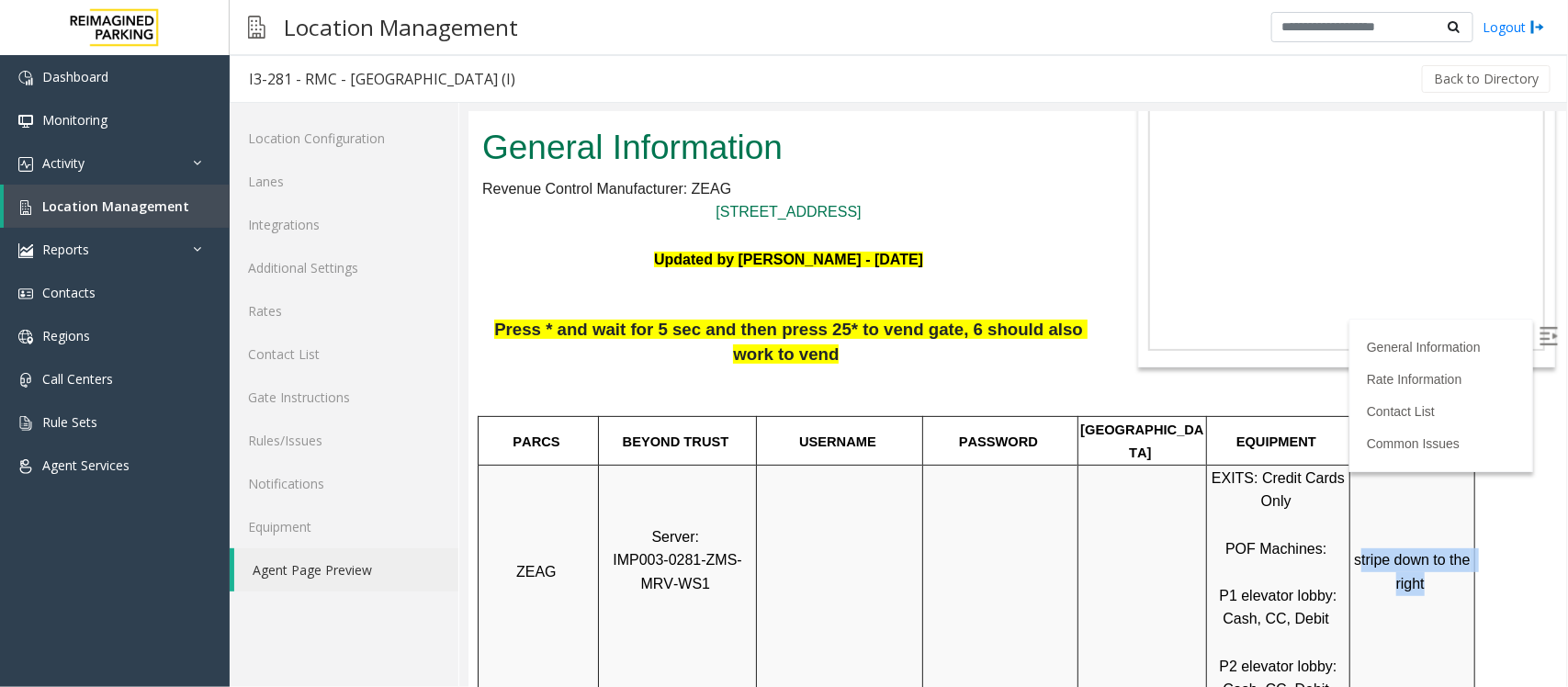
drag, startPoint x: 1360, startPoint y: 536, endPoint x: 1424, endPoint y: 566, distance: 70.7
click at [1424, 566] on p "stripe down to the right" at bounding box center [1411, 582] width 122 height 71
click at [1424, 574] on span at bounding box center [1425, 582] width 4 height 16
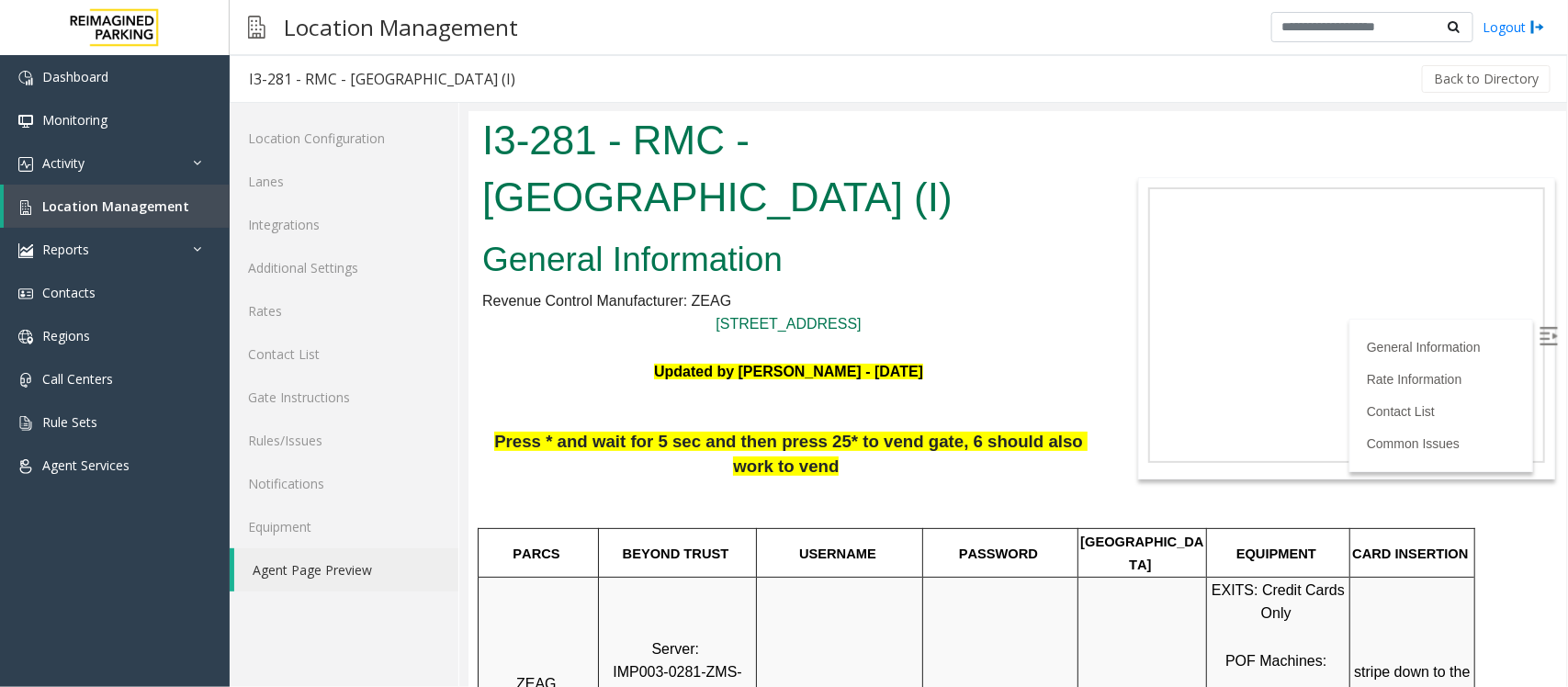
scroll to position [0, 0]
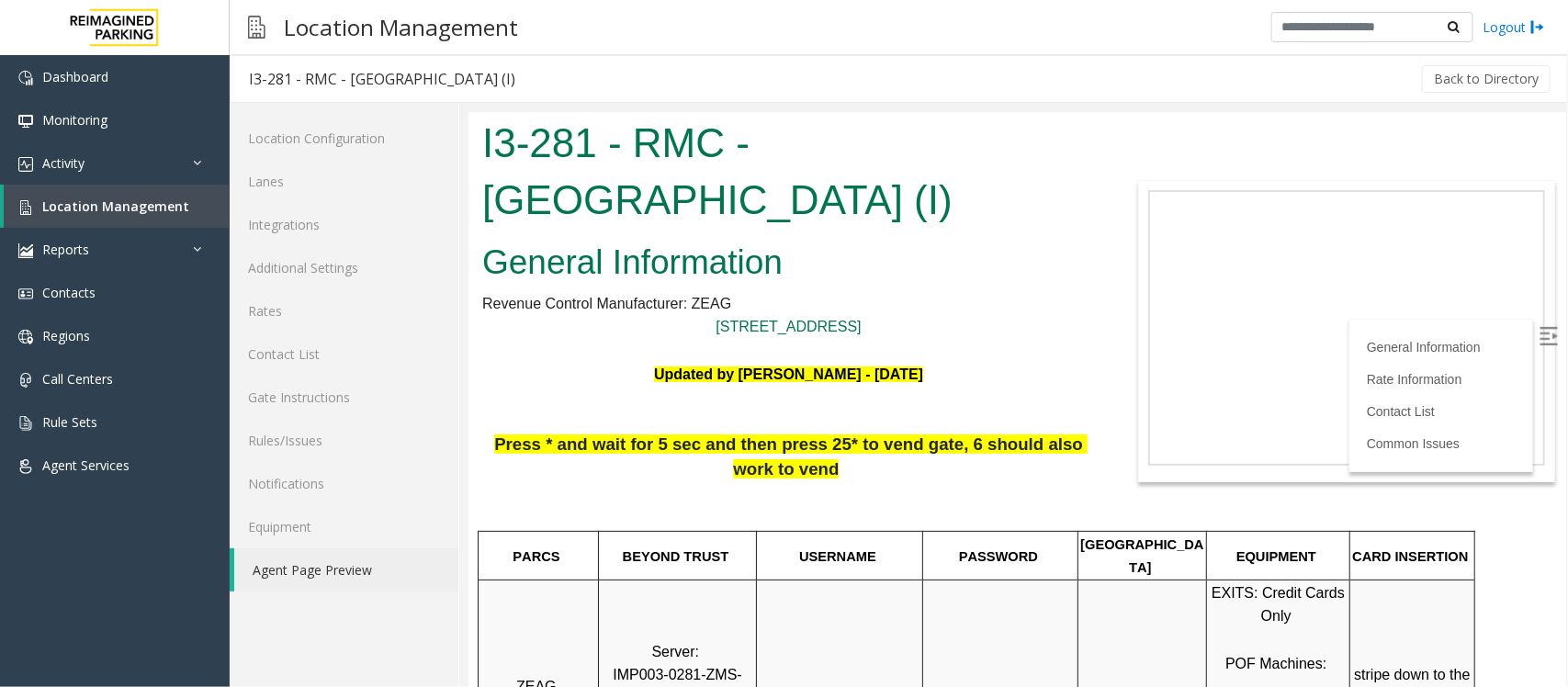
drag, startPoint x: 754, startPoint y: 136, endPoint x: 810, endPoint y: 196, distance: 82.1
click at [810, 196] on h1 "I3-281 - RMC - [GEOGRAPHIC_DATA] (I)" at bounding box center [788, 170] width 612 height 113
copy h1 "[GEOGRAPHIC_DATA] (I)"
click at [1052, 242] on h2 "General Information" at bounding box center [788, 262] width 612 height 48
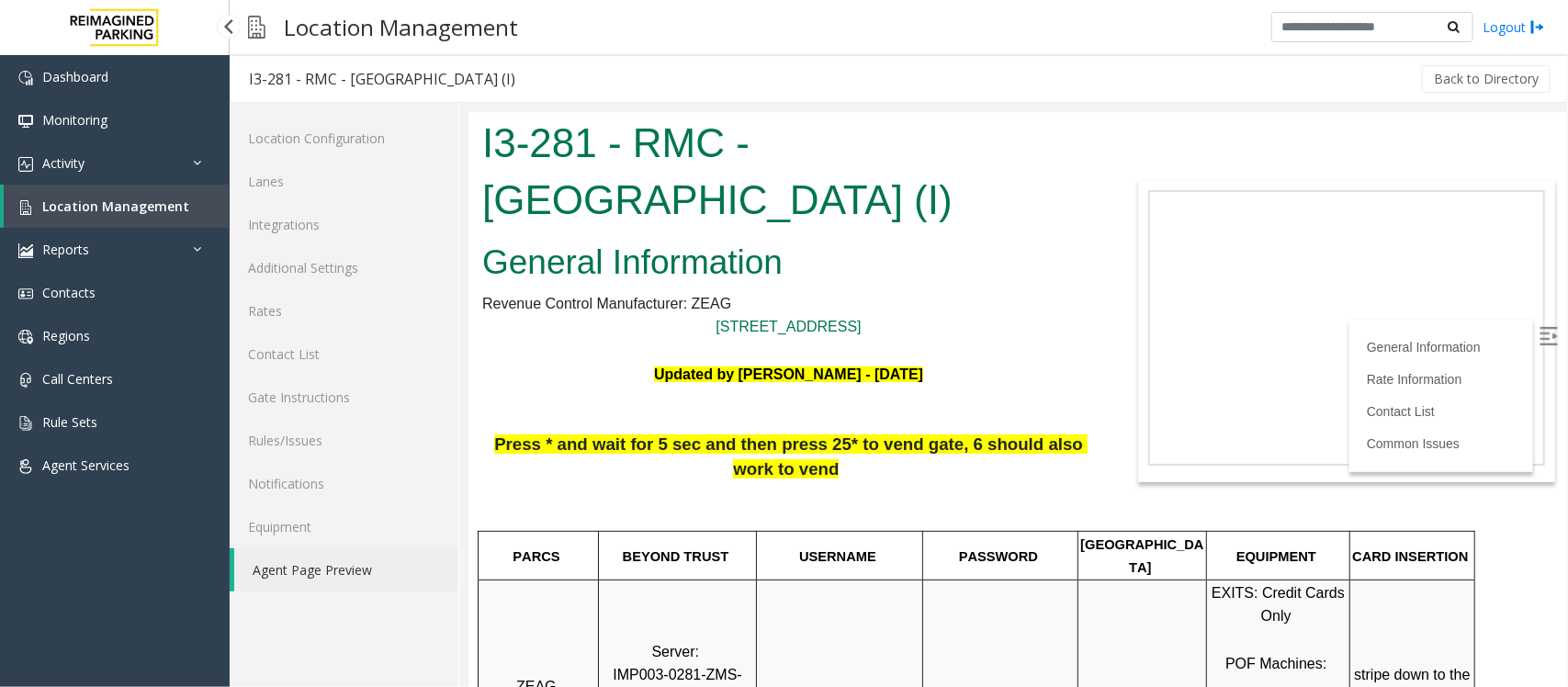
click at [120, 204] on span "Location Management" at bounding box center [115, 206] width 147 height 18
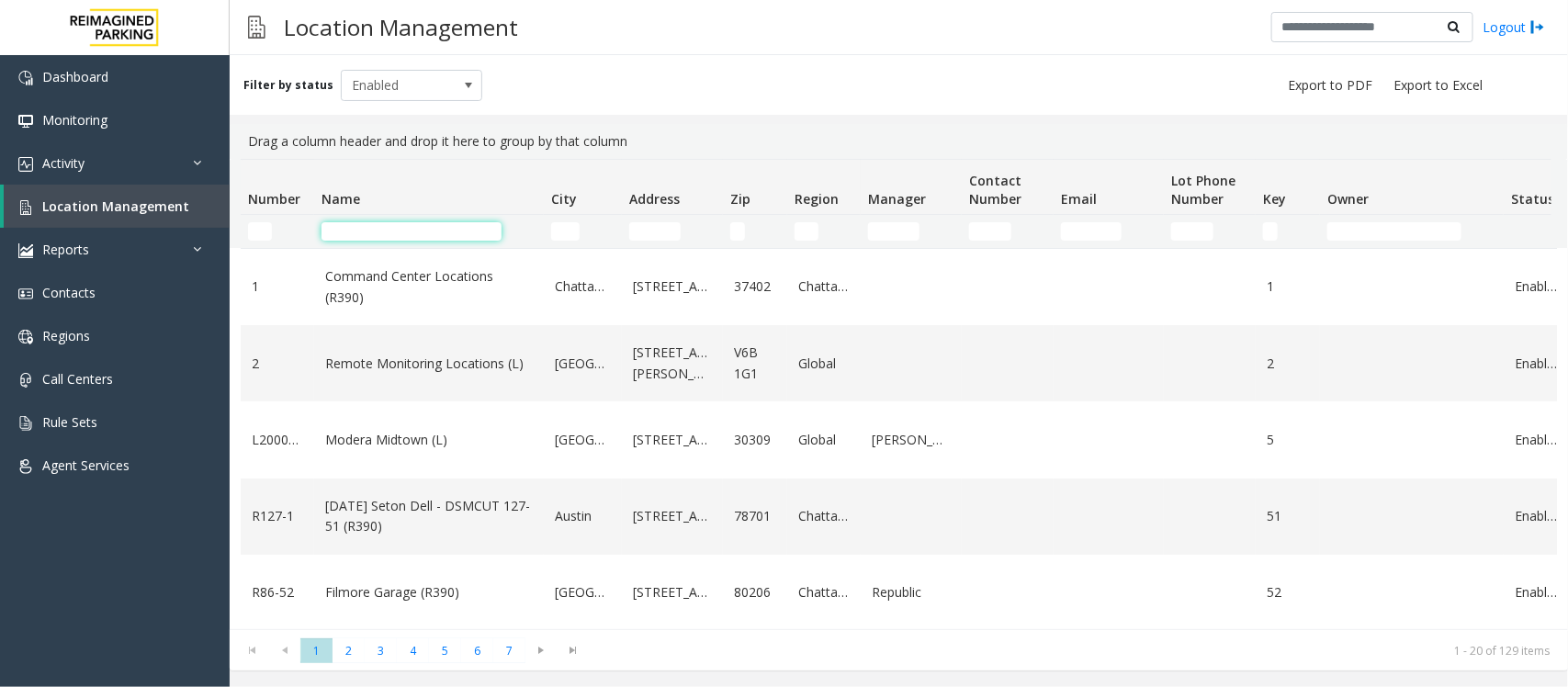
click at [406, 227] on input "Name Filter" at bounding box center [411, 231] width 180 height 18
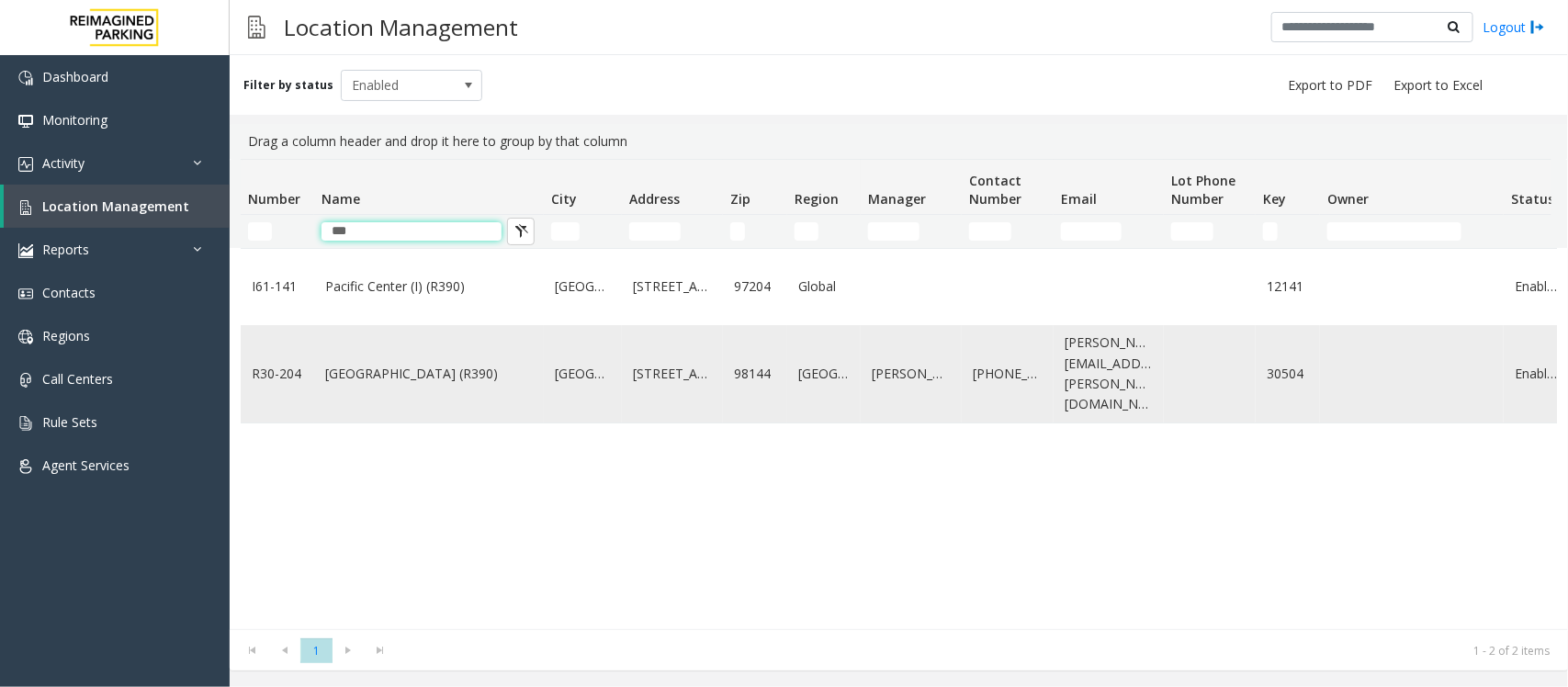
type input "***"
click at [459, 369] on link "Pacific Tower West Garage (R390)" at bounding box center [428, 373] width 208 height 20
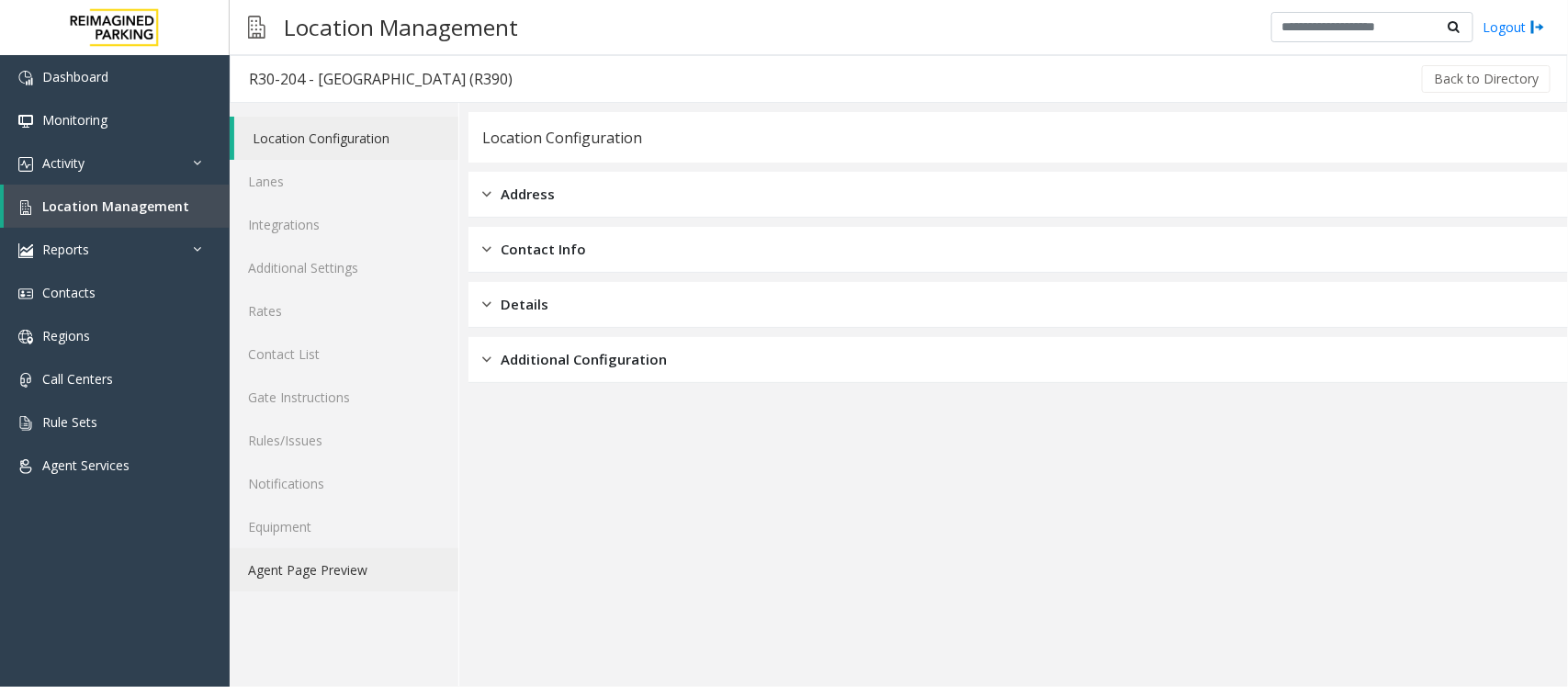
click at [360, 567] on link "Agent Page Preview" at bounding box center [344, 569] width 229 height 43
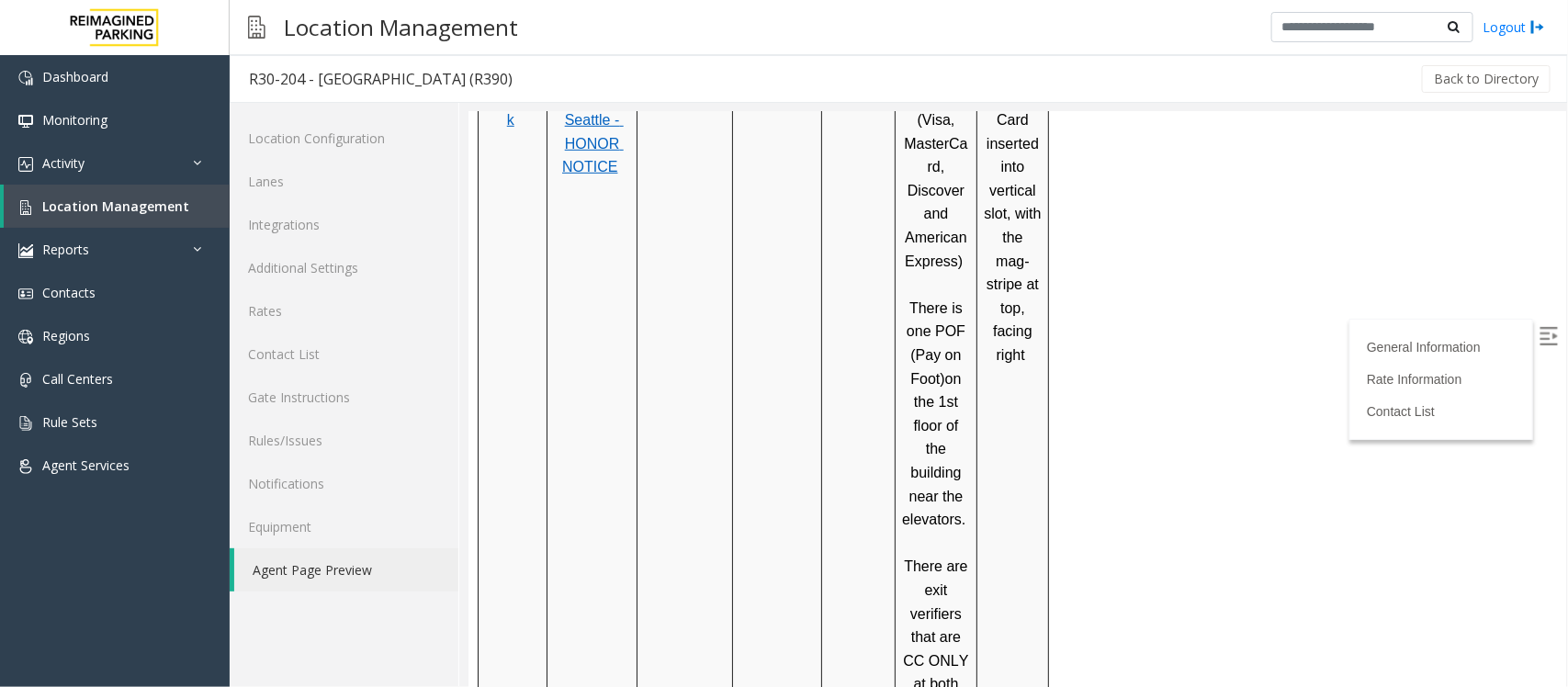
scroll to position [803, 0]
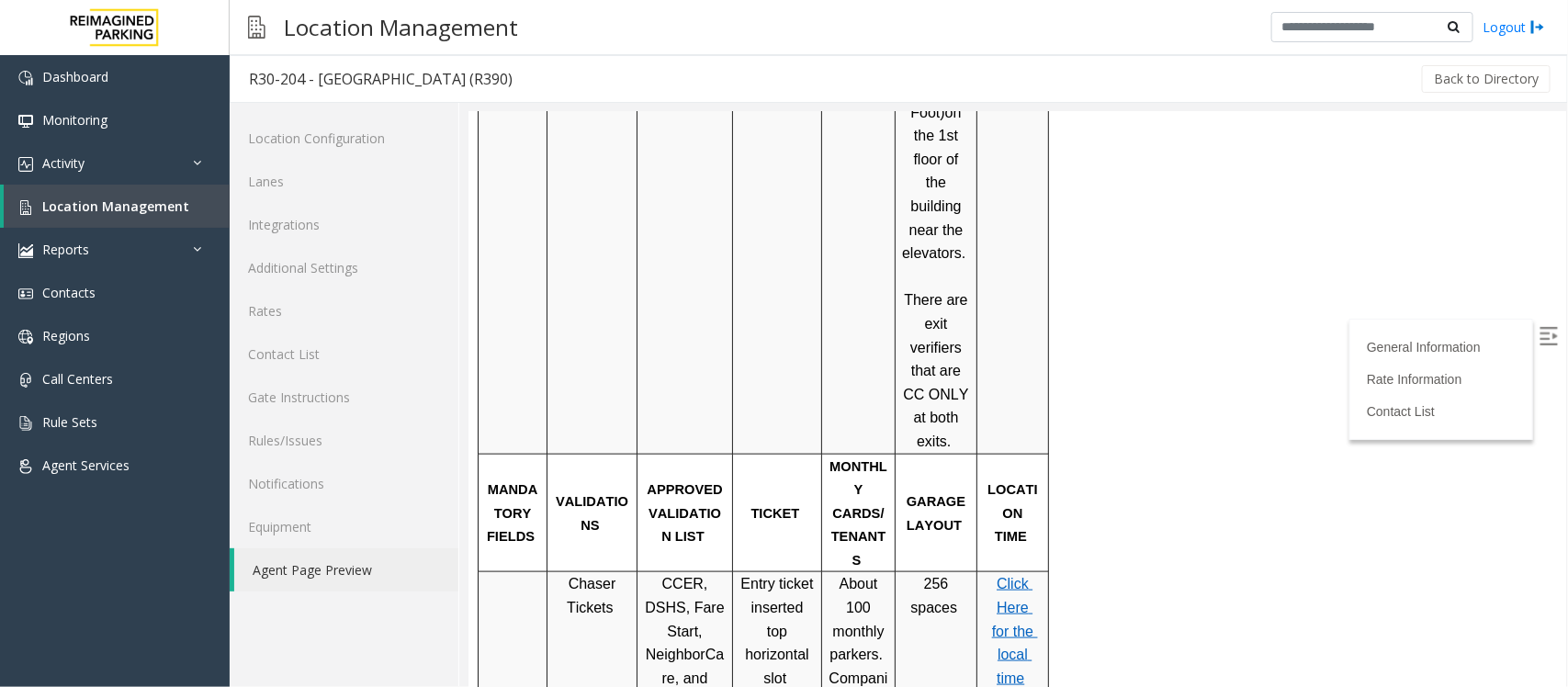
click at [1015, 574] on span "Click Here for the local time" at bounding box center [1014, 629] width 46 height 109
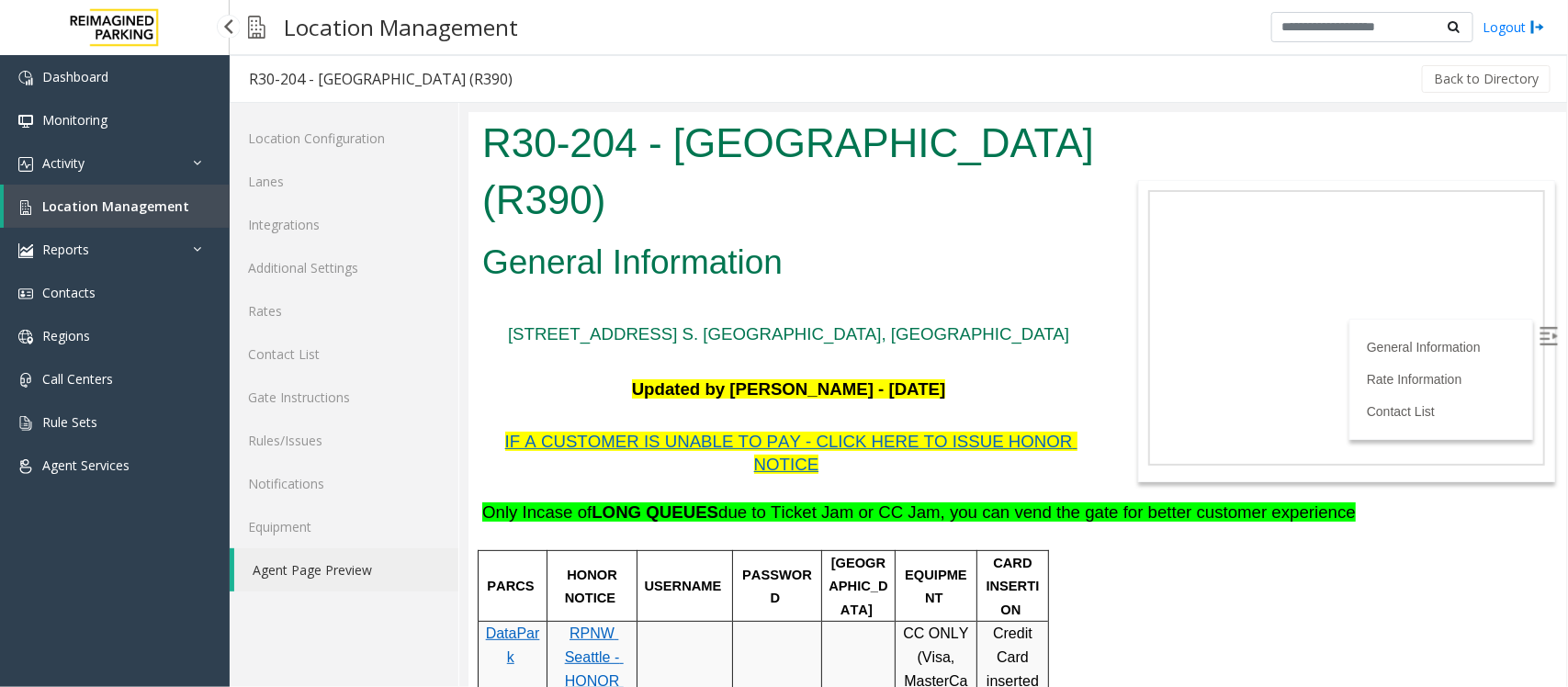
click at [81, 211] on span "Location Management" at bounding box center [115, 206] width 147 height 18
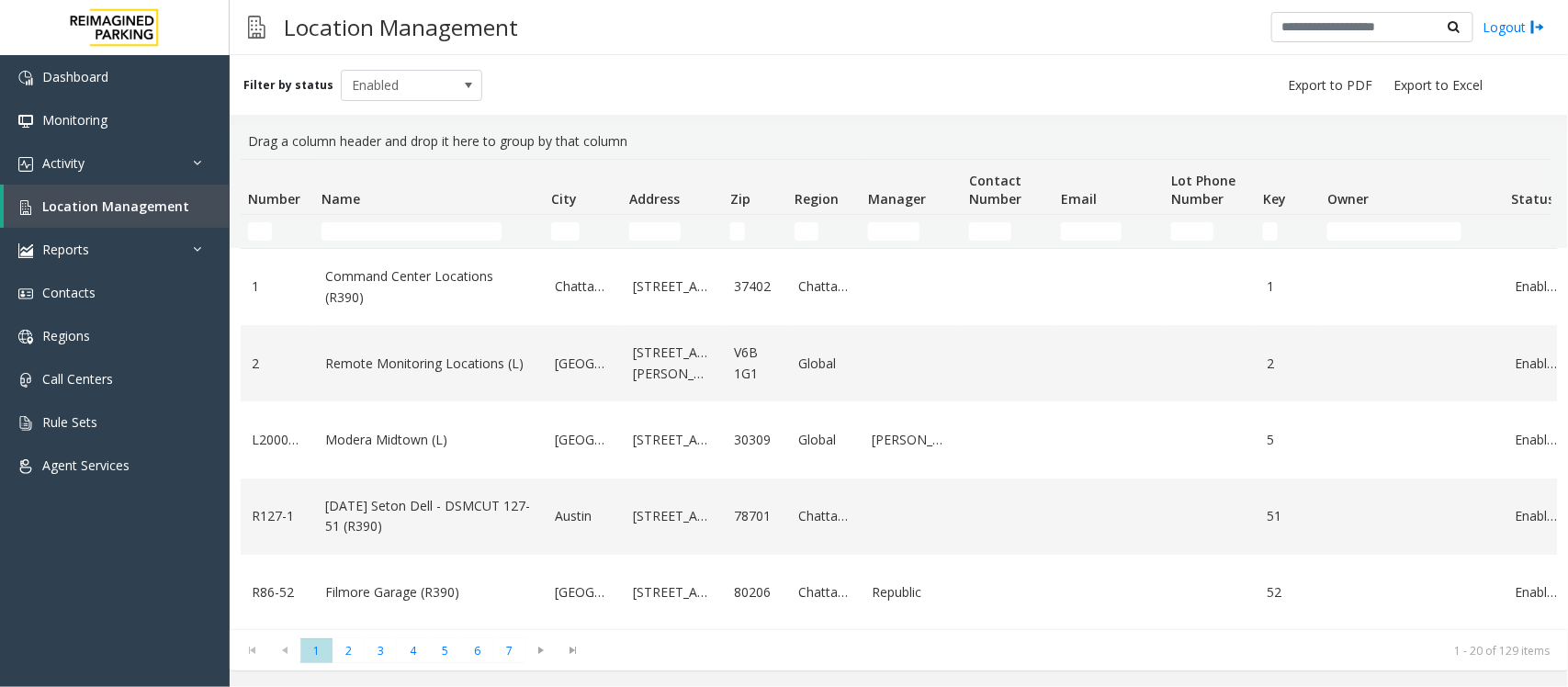
click at [379, 230] on input "Name Filter" at bounding box center [411, 231] width 180 height 18
click at [387, 225] on input "Name Filter" at bounding box center [411, 231] width 180 height 18
type input "*"
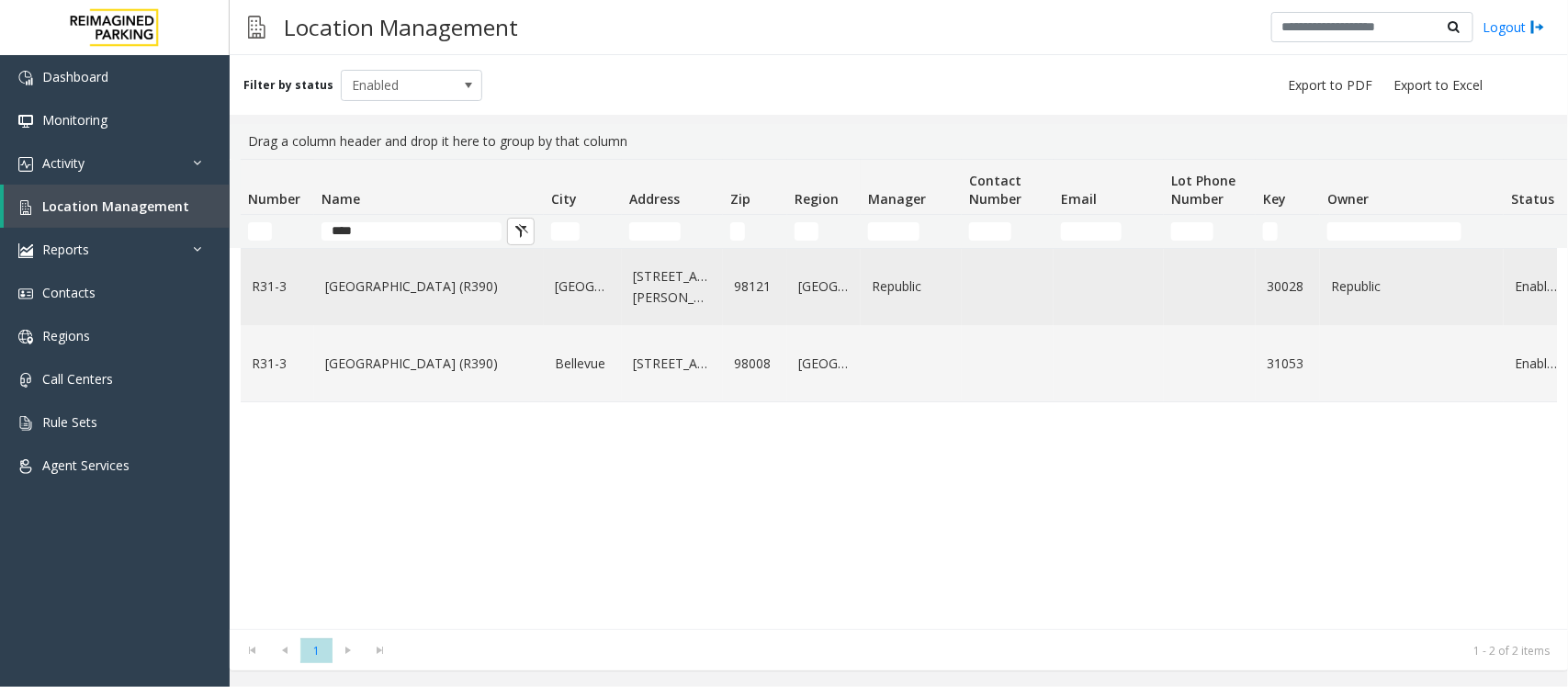
type input "****"
click at [474, 310] on td "Bell Street Garage (R390)" at bounding box center [429, 287] width 230 height 77
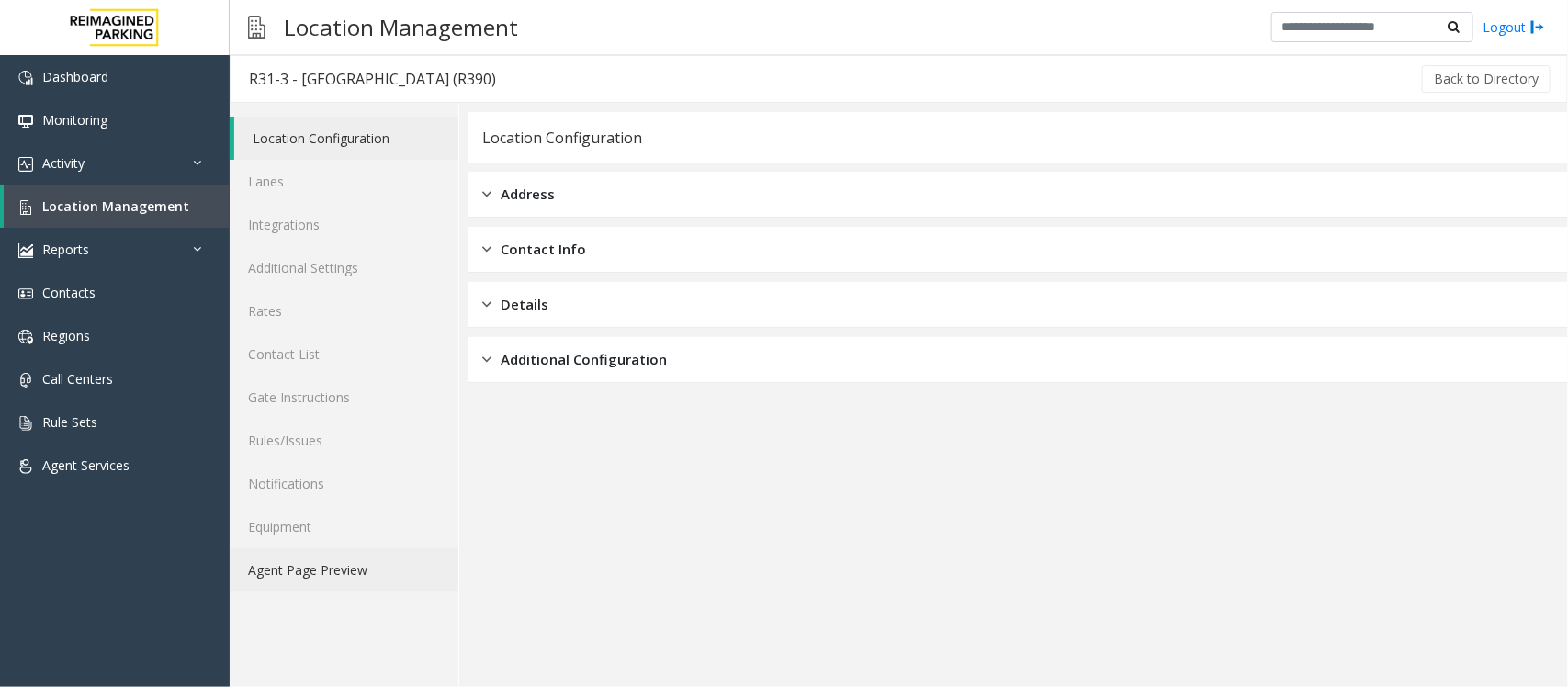
click at [342, 567] on link "Agent Page Preview" at bounding box center [344, 569] width 229 height 43
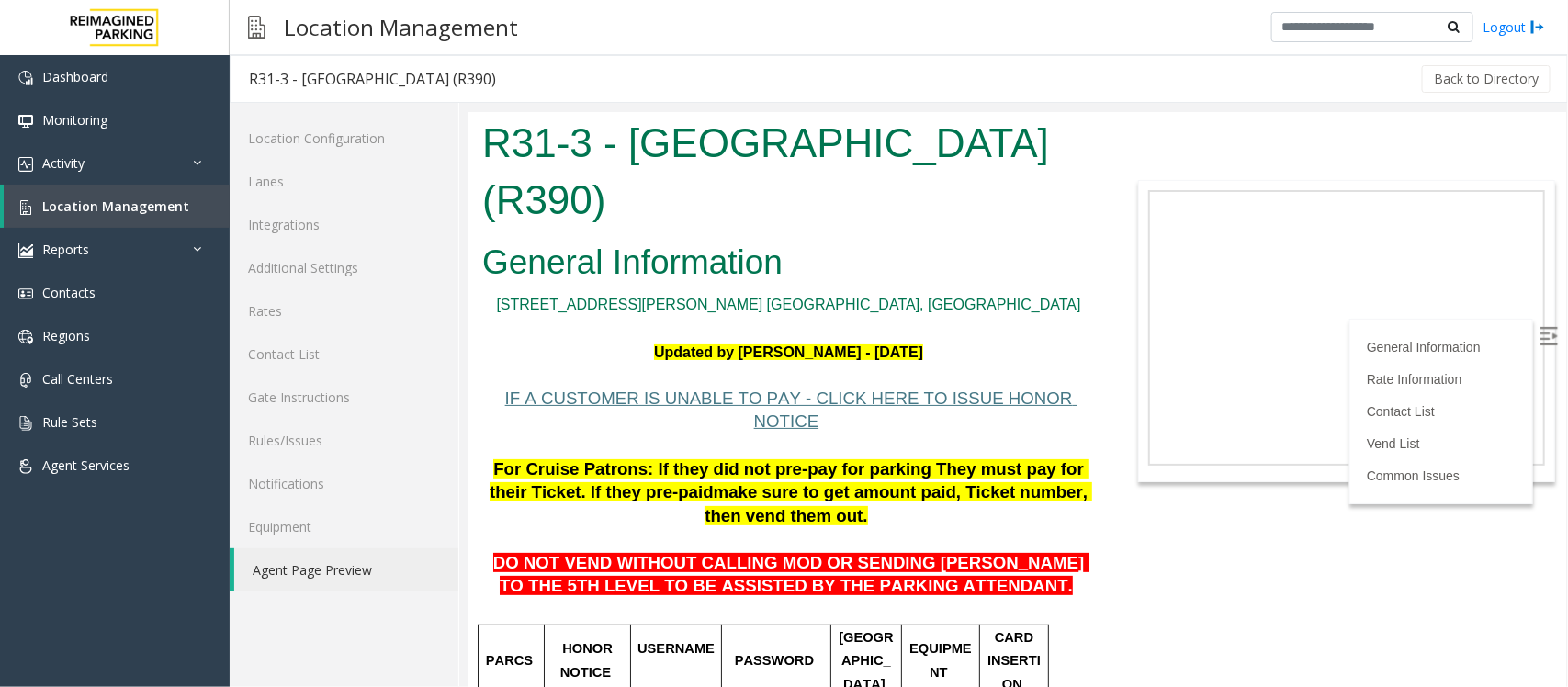
click at [1225, 591] on body "R31-3 - Bell Street Garage (R390) General Information 2323 Elliott Ave. Seattle…" at bounding box center [1016, 397] width 1098 height 574
click at [152, 213] on link "Location Management" at bounding box center [116, 206] width 226 height 43
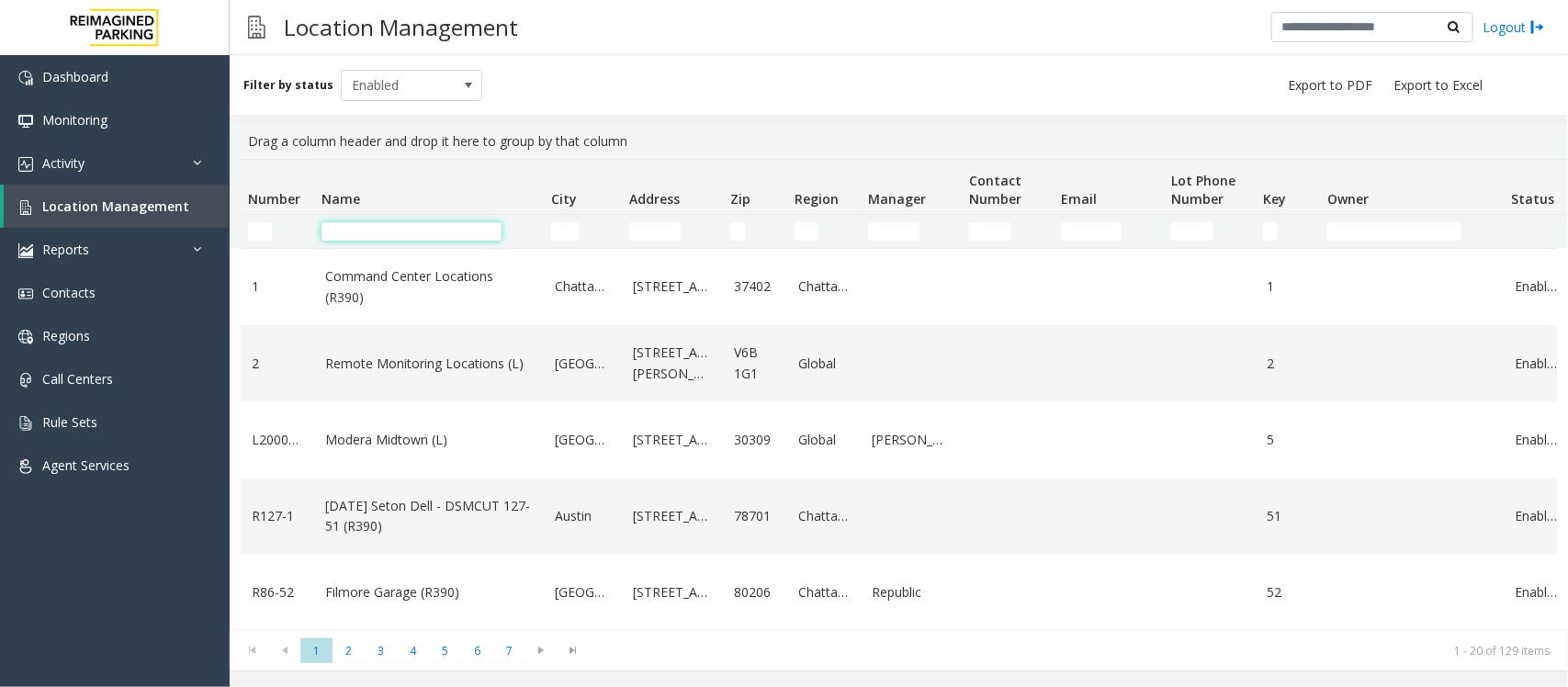
click at [459, 234] on input "Name Filter" at bounding box center [411, 231] width 180 height 18
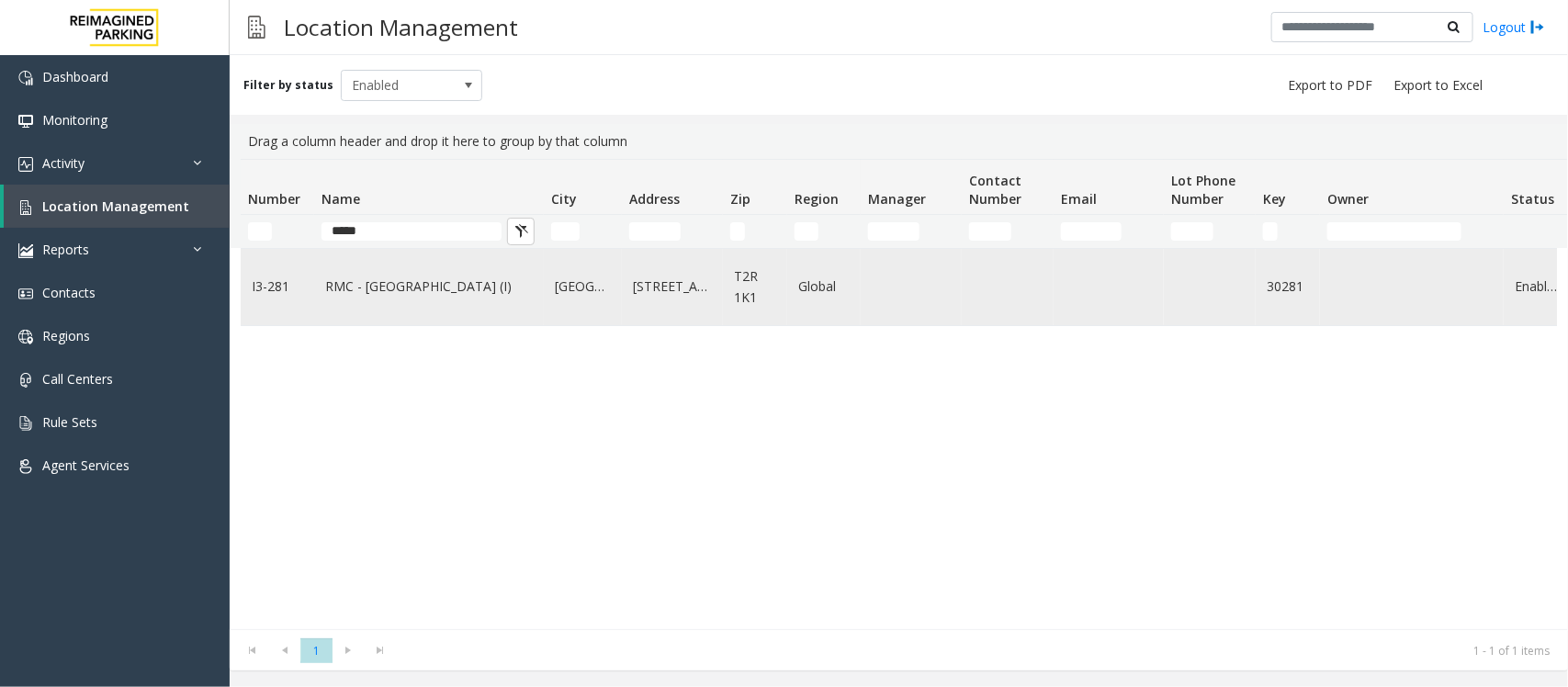
type input "*****"
click at [418, 299] on td "RMC - [GEOGRAPHIC_DATA] (I)" at bounding box center [429, 287] width 230 height 77
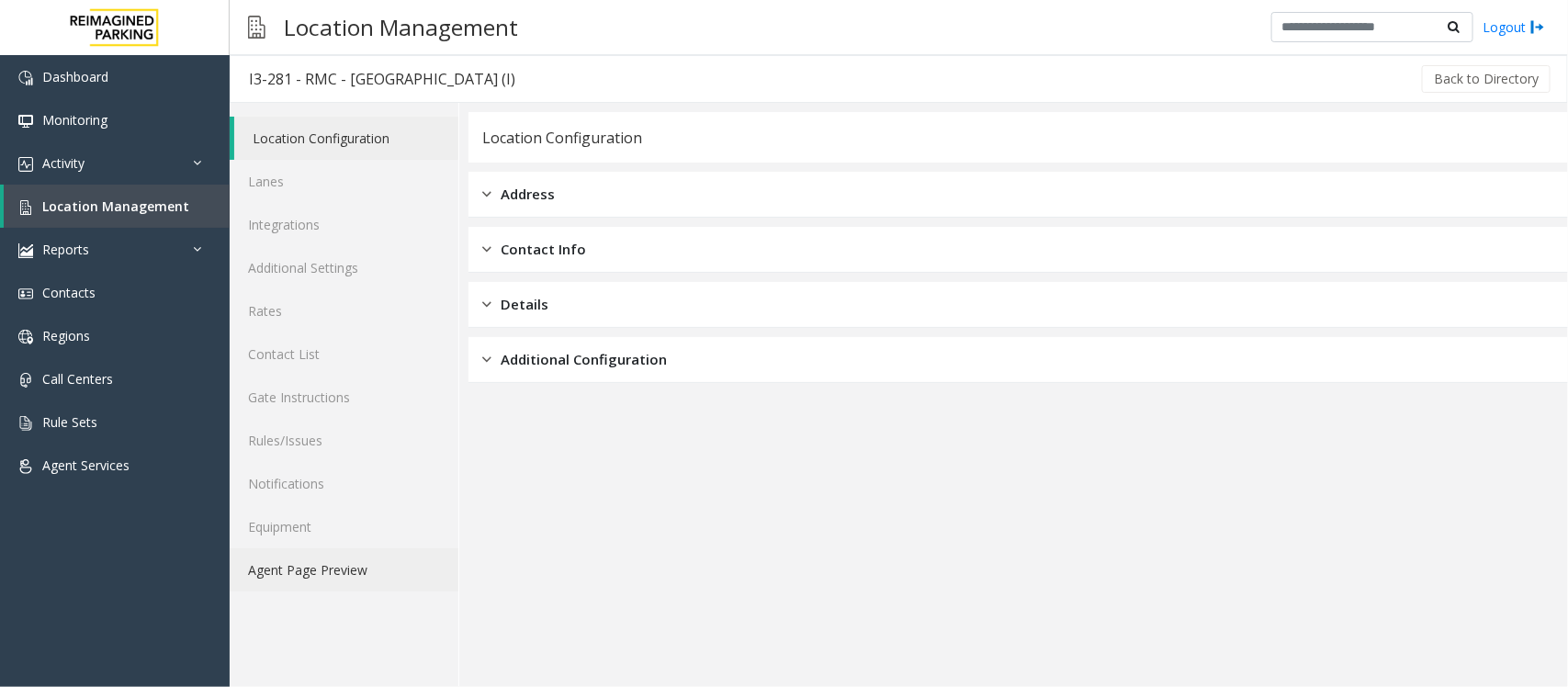
click at [296, 565] on link "Agent Page Preview" at bounding box center [344, 569] width 229 height 43
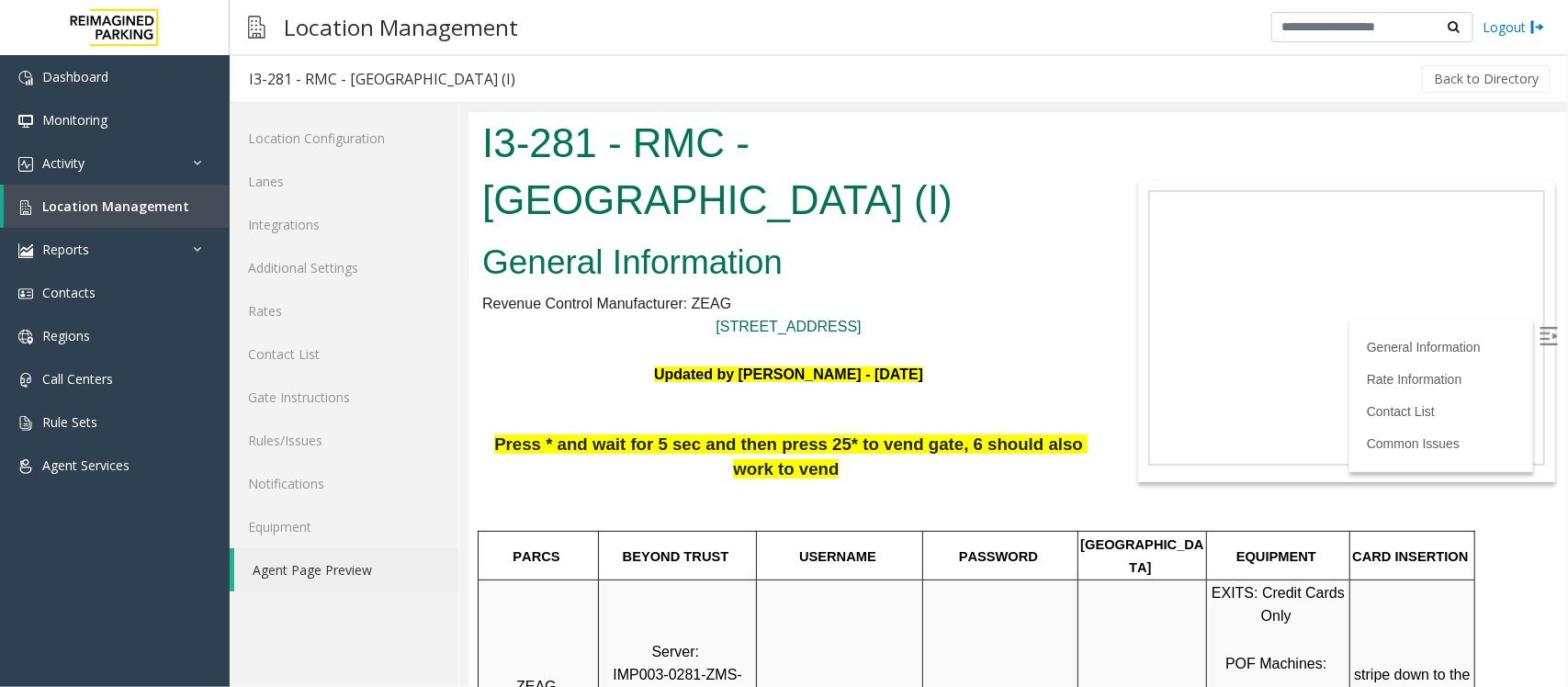
drag, startPoint x: 758, startPoint y: 145, endPoint x: 764, endPoint y: 194, distance: 49.4
click at [764, 194] on h1 "I3-281 - RMC - [GEOGRAPHIC_DATA] (I)" at bounding box center [788, 170] width 612 height 113
copy h1 "[GEOGRAPHIC_DATA] (I)"
